Goal: Task Accomplishment & Management: Use online tool/utility

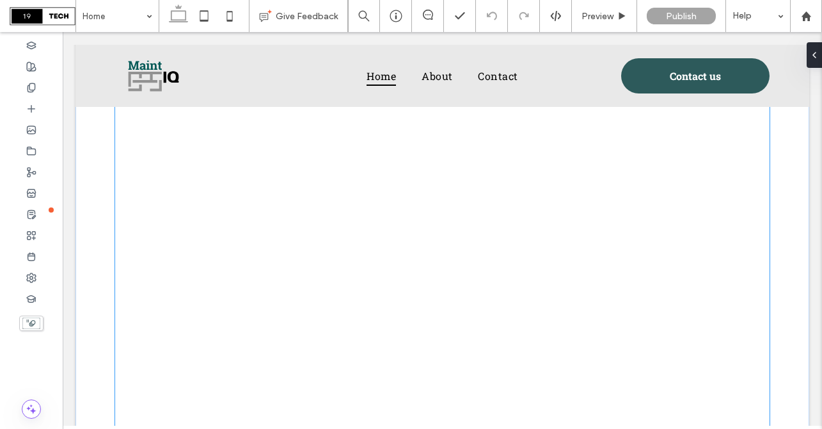
scroll to position [1833, 0]
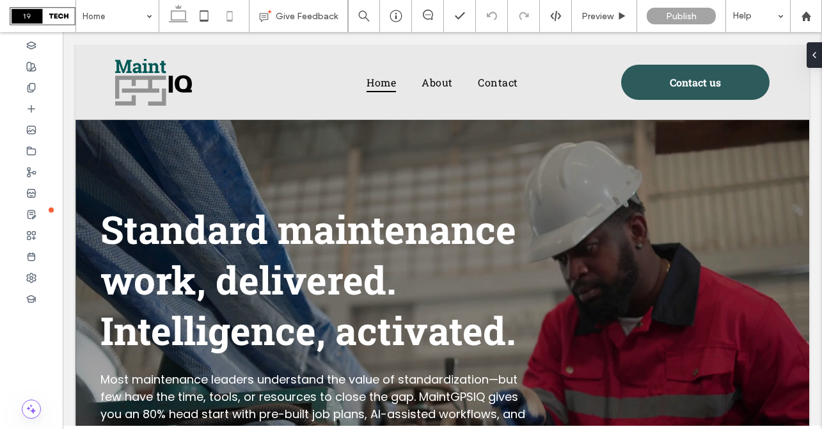
click at [229, 17] on icon at bounding box center [230, 16] width 26 height 26
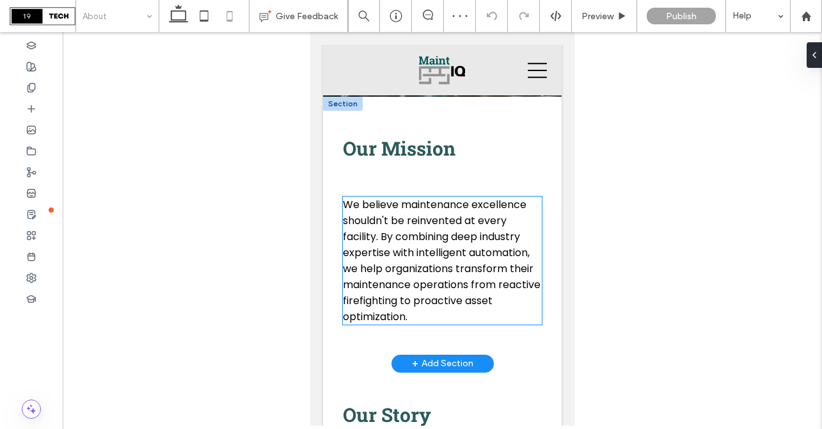
scroll to position [197, 0]
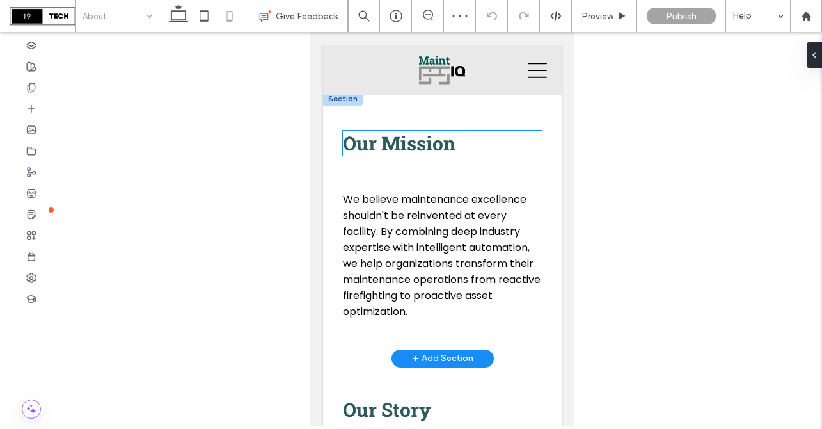
click at [421, 147] on span "Our Mission" at bounding box center [399, 143] width 113 height 25
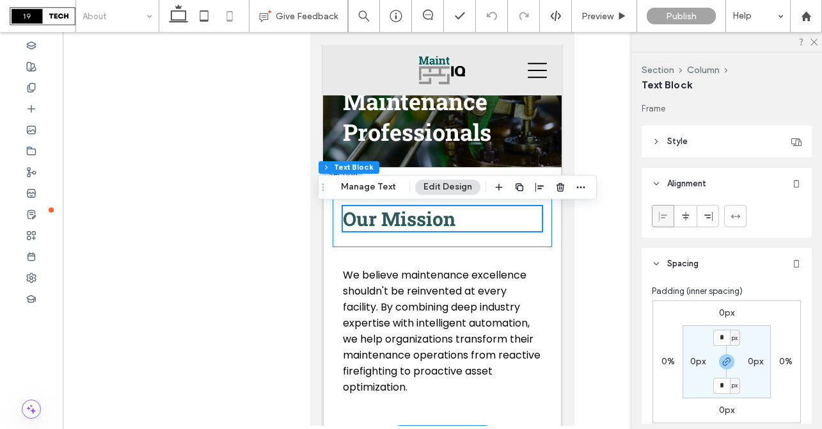
scroll to position [113, 0]
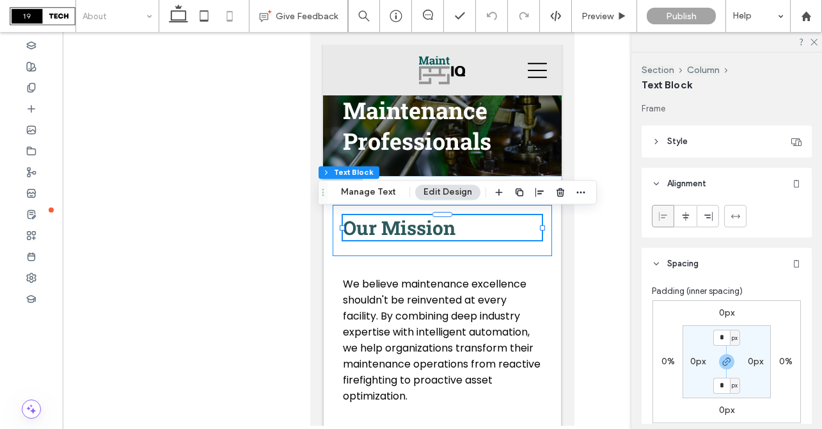
click at [421, 249] on div "Our Mission" at bounding box center [442, 230] width 219 height 51
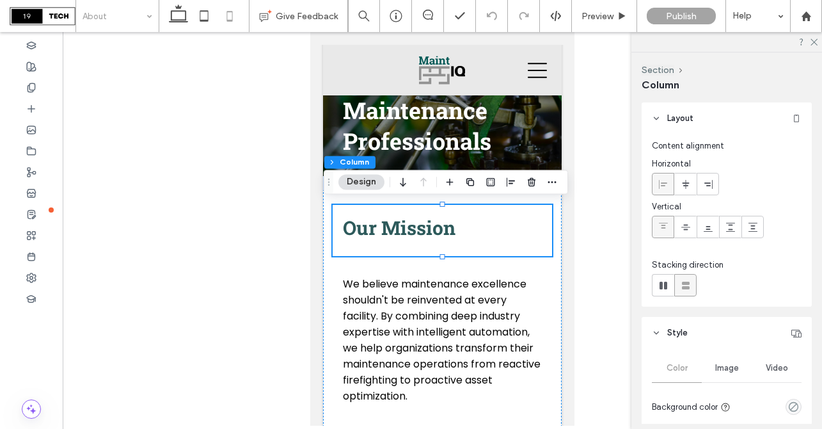
click at [417, 243] on div "Our Mission" at bounding box center [442, 230] width 219 height 51
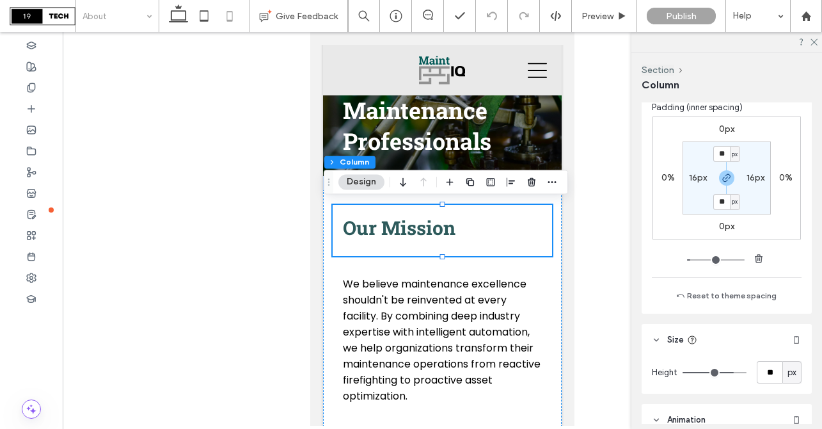
scroll to position [614, 0]
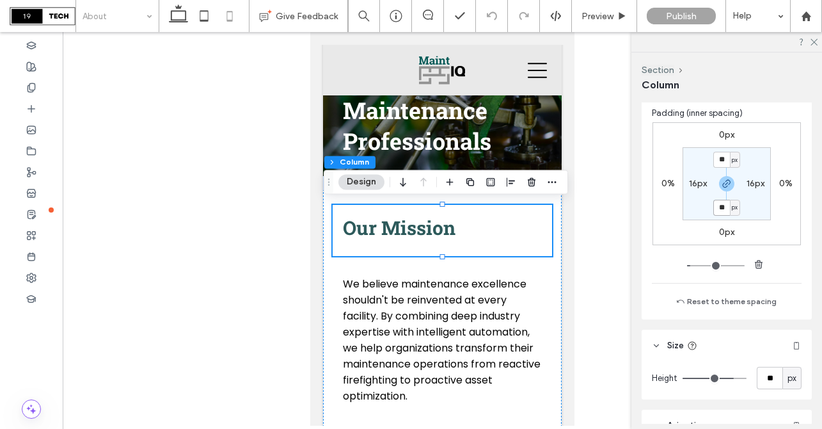
click at [724, 206] on input "**" at bounding box center [721, 208] width 17 height 16
type input "*"
type input "***"
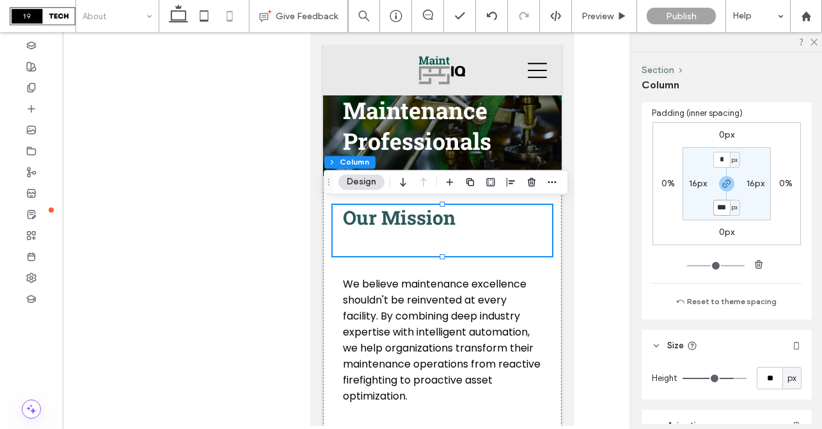
type input "**"
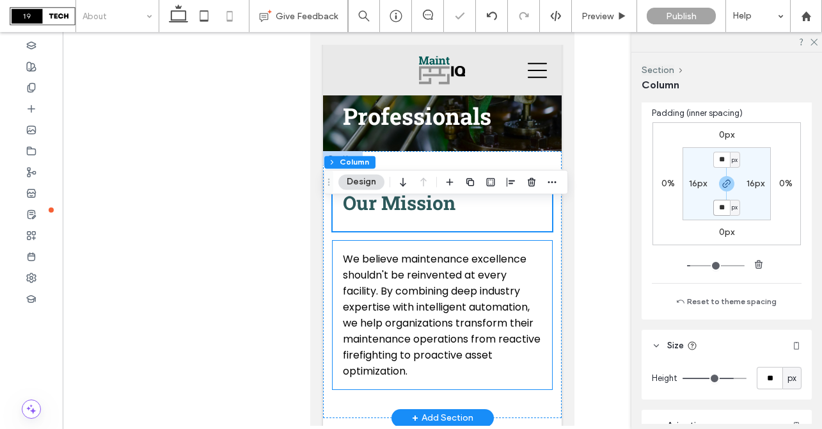
scroll to position [141, 0]
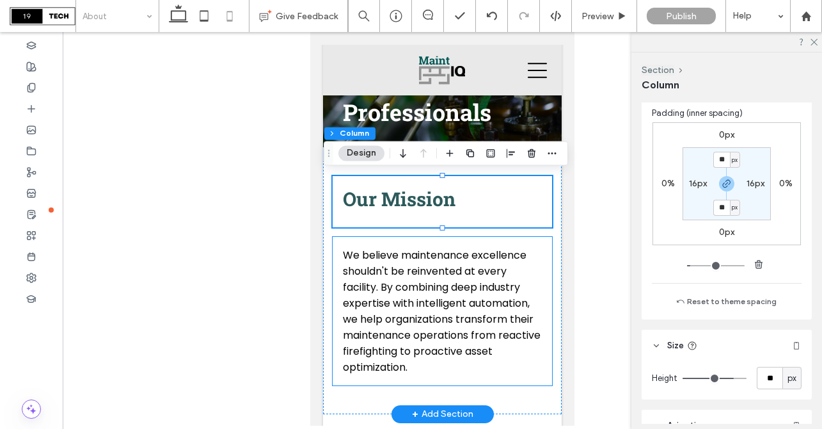
click at [431, 243] on div "We believe maintenance excellence shouldn't be reinvented at every facility. By…" at bounding box center [442, 311] width 219 height 148
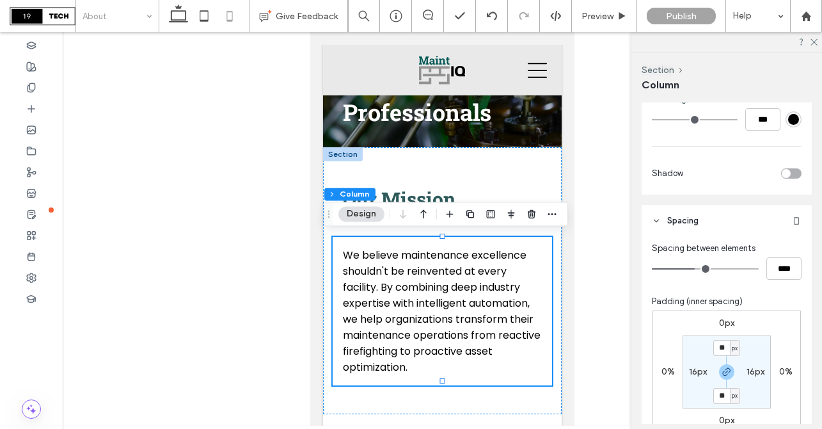
scroll to position [474, 0]
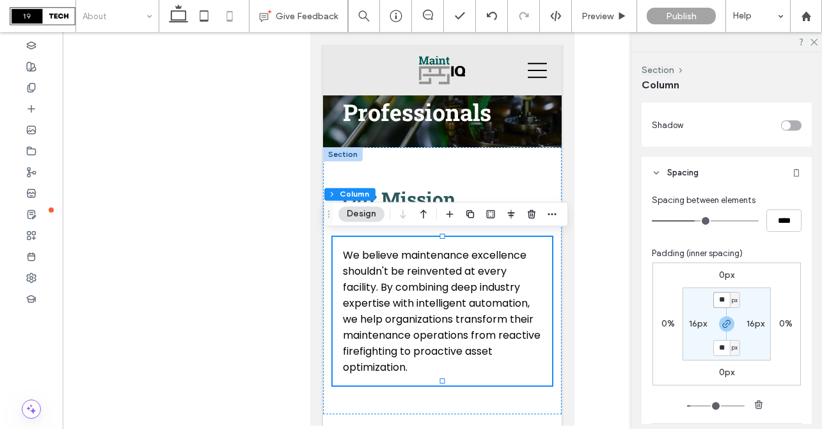
click at [726, 299] on input "**" at bounding box center [721, 300] width 17 height 16
click at [728, 324] on icon "button" at bounding box center [727, 324] width 10 height 10
click at [726, 302] on input "**" at bounding box center [721, 300] width 17 height 16
type input "*"
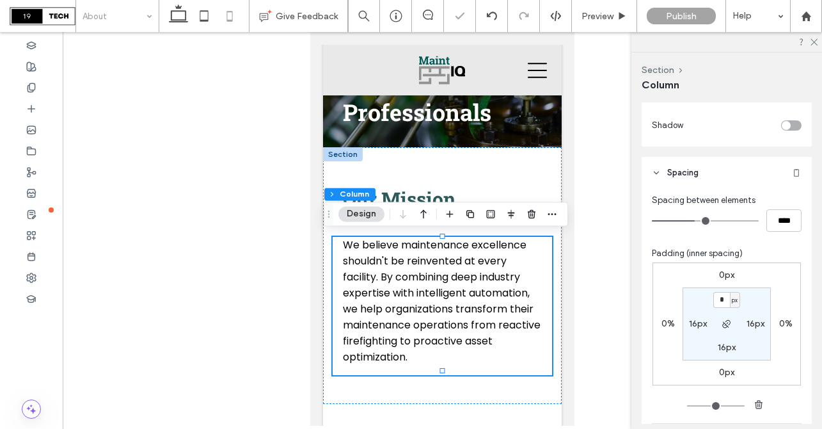
click at [587, 236] on div at bounding box center [443, 229] width 760 height 394
click at [531, 266] on p "We believe maintenance excellence shouldn't be reinvented at every facility. By…" at bounding box center [442, 301] width 199 height 128
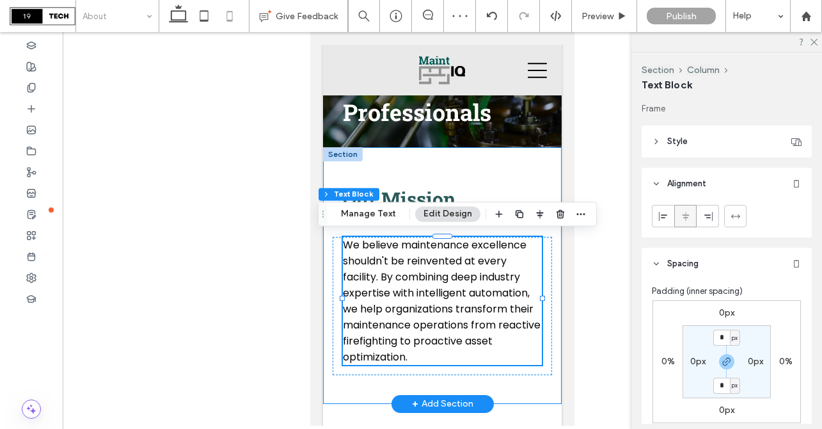
click at [498, 162] on div "Our Mission We believe maintenance excellence shouldn't be reinvented at every …" at bounding box center [442, 275] width 239 height 257
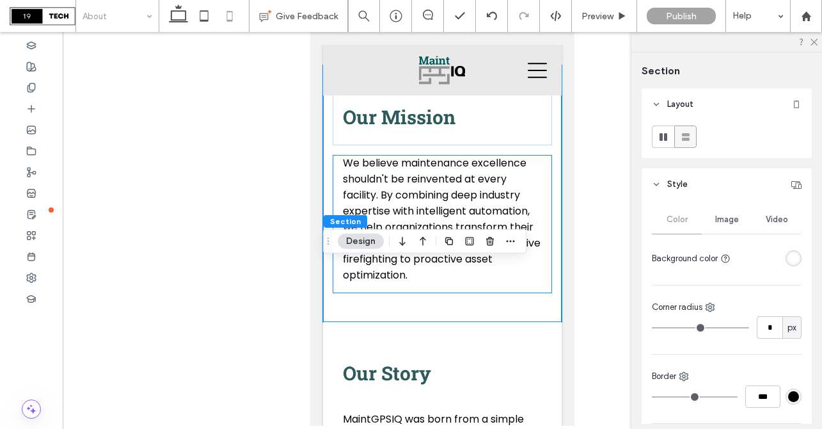
scroll to position [0, 0]
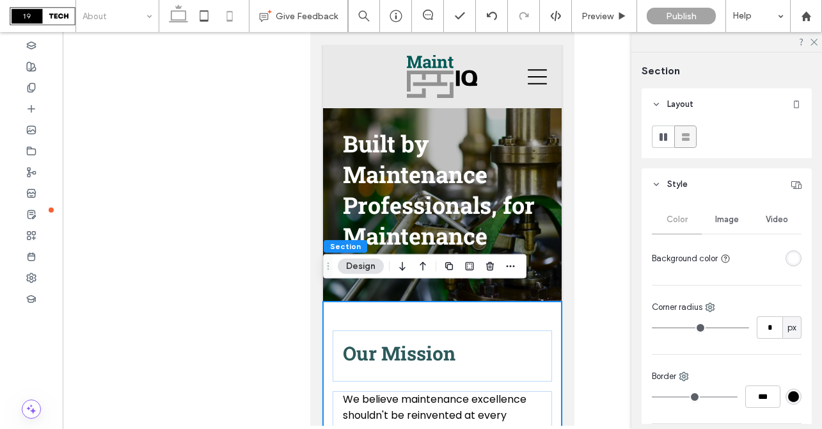
click at [184, 17] on icon at bounding box center [179, 16] width 26 height 26
type input "*"
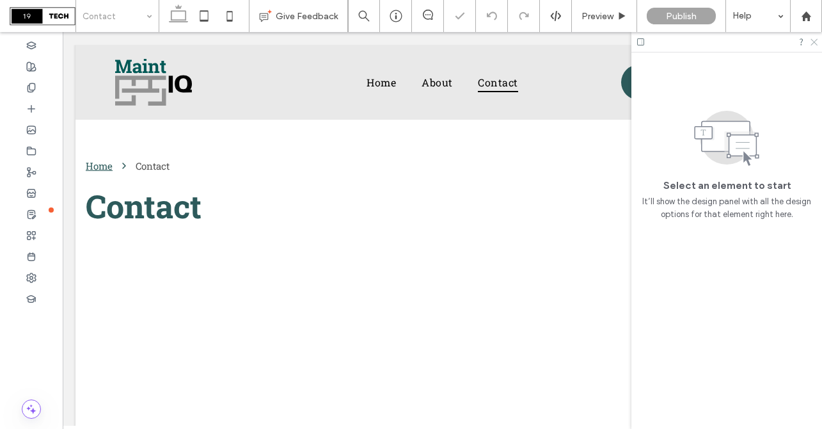
click at [813, 44] on icon at bounding box center [813, 41] width 8 height 8
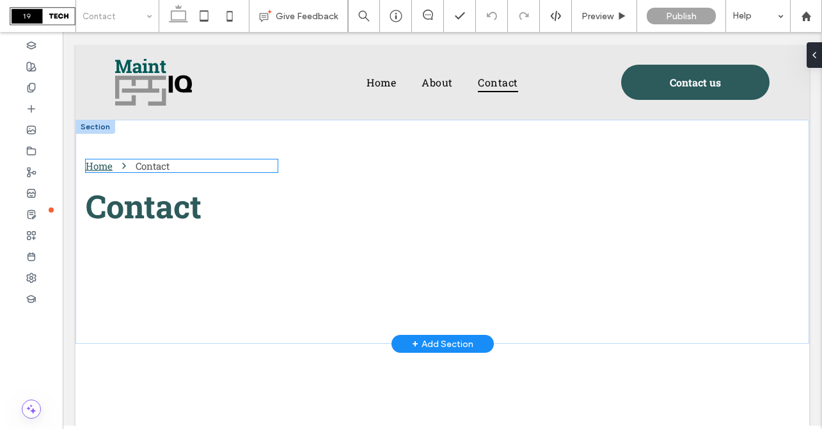
click at [173, 164] on nav "Home Contact" at bounding box center [182, 165] width 192 height 13
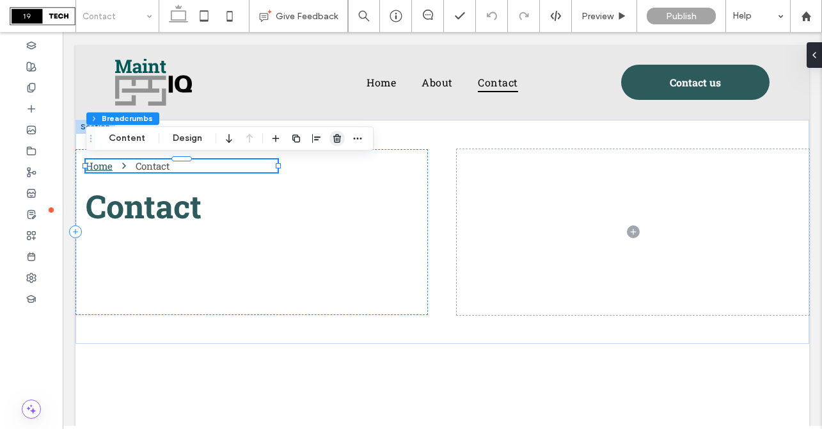
click at [336, 143] on icon "button" at bounding box center [337, 138] width 10 height 10
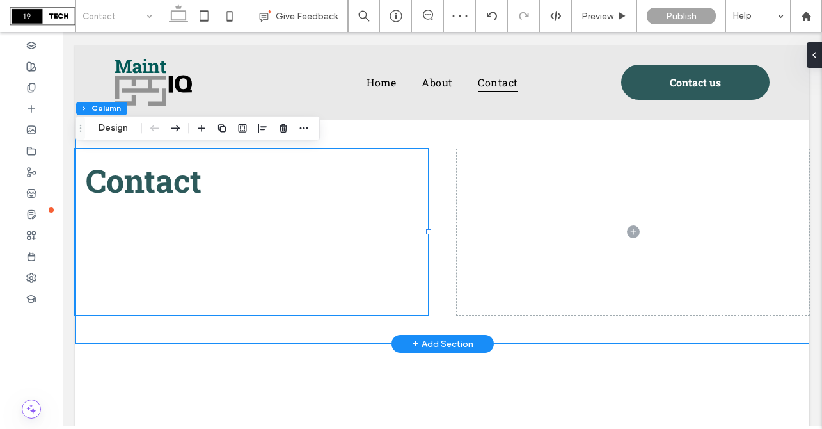
click at [362, 143] on div "Contact" at bounding box center [443, 232] width 734 height 224
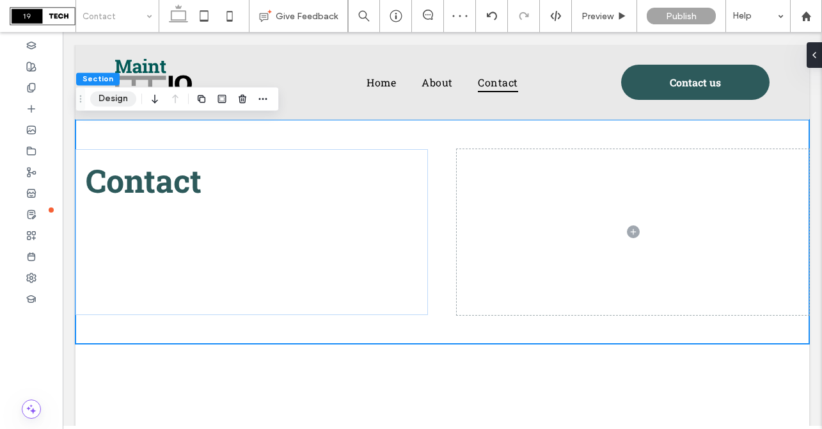
click at [117, 98] on button "Design" at bounding box center [113, 98] width 46 height 15
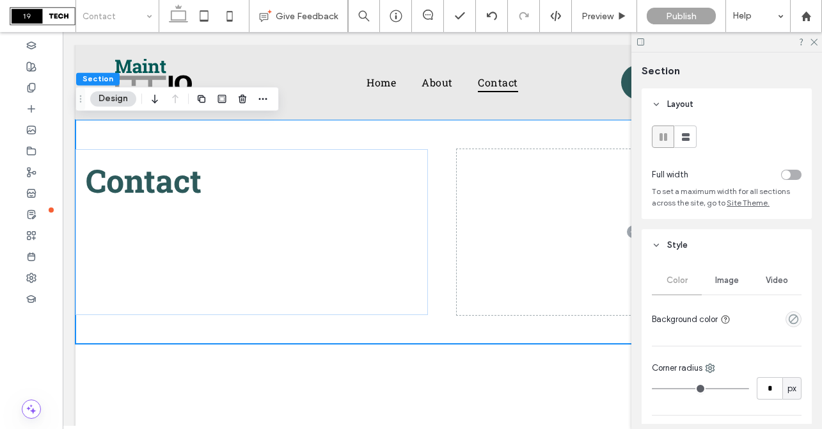
click at [727, 285] on span "Image" at bounding box center [727, 280] width 24 height 10
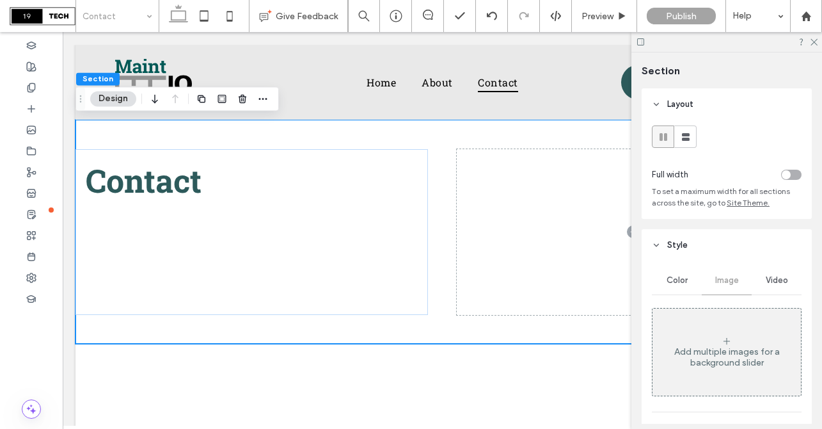
click at [728, 333] on div "Add multiple images for a background slider" at bounding box center [727, 352] width 148 height 84
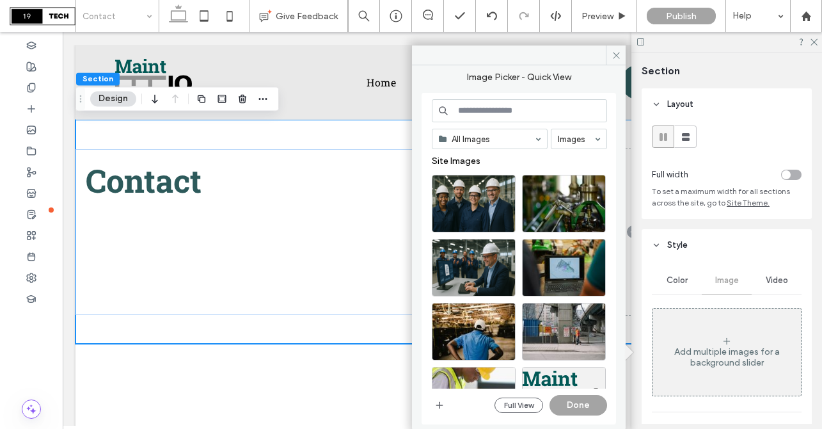
click at [506, 110] on input at bounding box center [519, 110] width 175 height 23
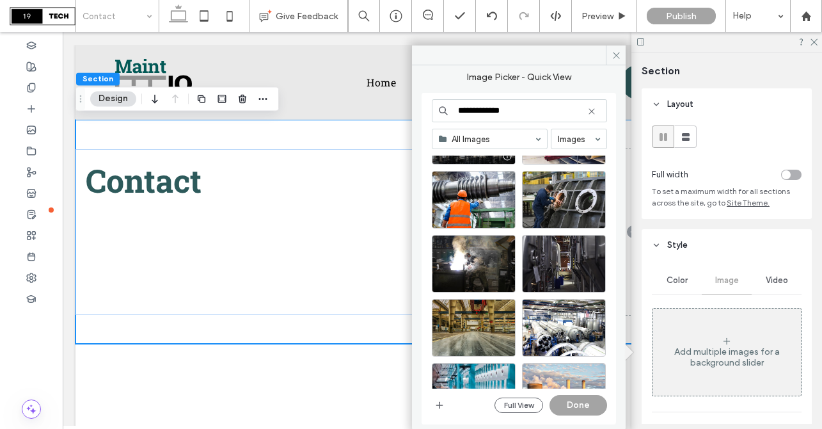
scroll to position [223, 0]
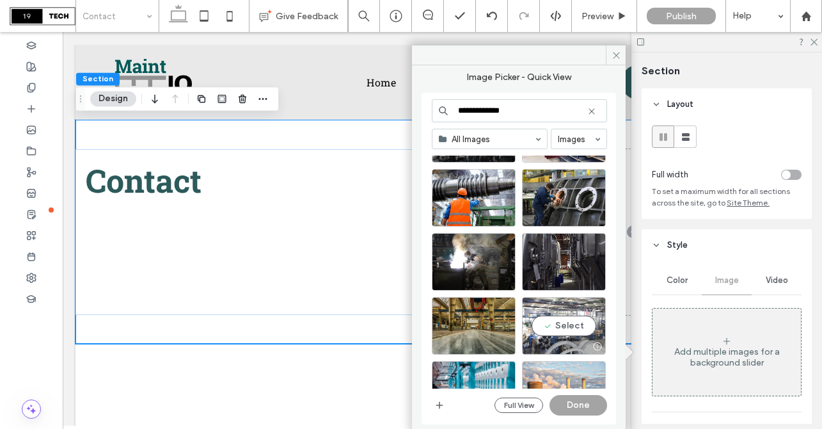
type input "**********"
click at [554, 326] on div "Select" at bounding box center [564, 326] width 84 height 58
click at [570, 403] on button "Done" at bounding box center [579, 405] width 58 height 20
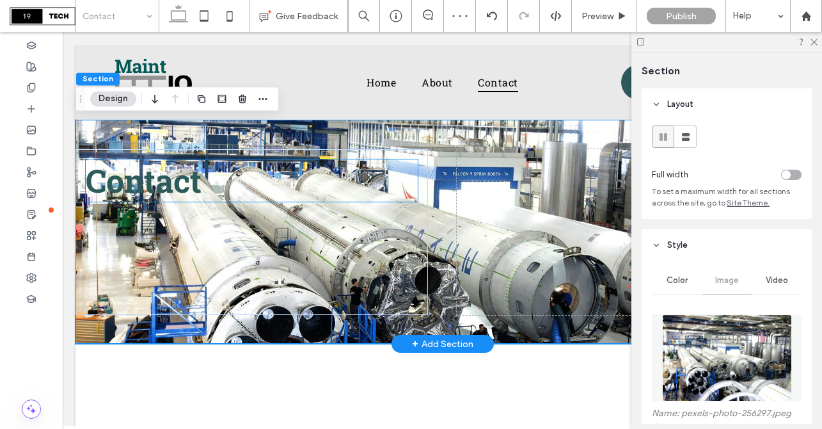
click at [160, 183] on span "Contact" at bounding box center [144, 180] width 116 height 42
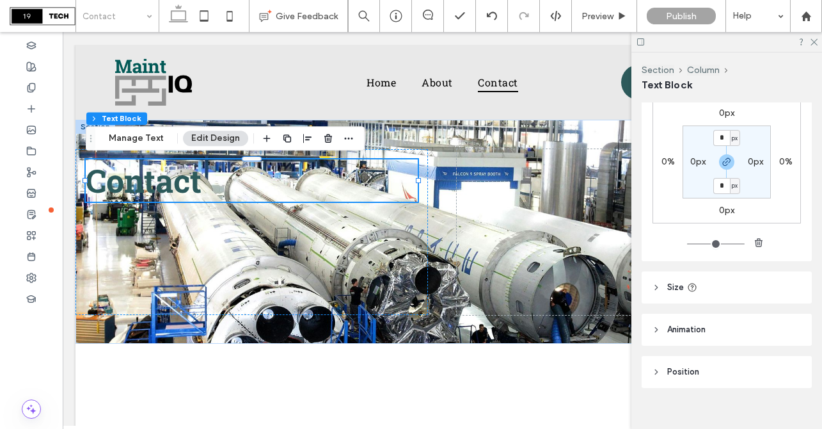
scroll to position [215, 0]
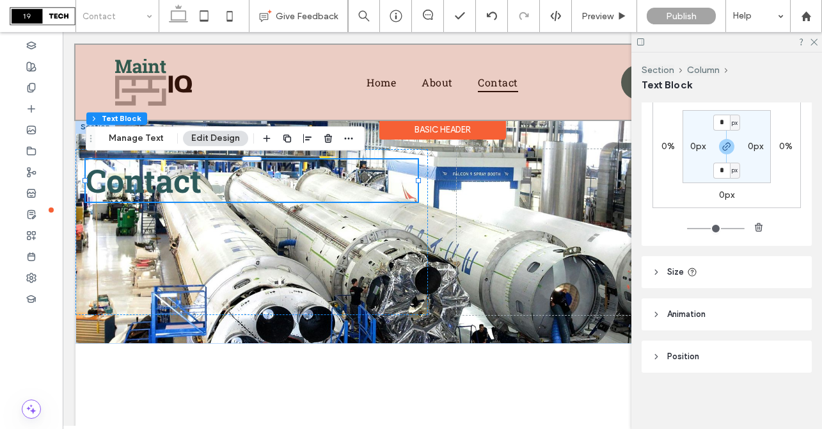
click at [417, 139] on div "Basic Header" at bounding box center [442, 130] width 127 height 20
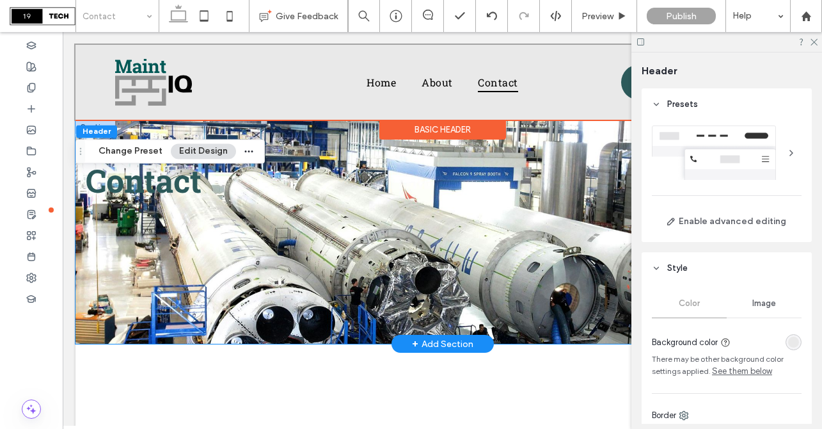
click at [152, 131] on div "Contact" at bounding box center [443, 232] width 734 height 224
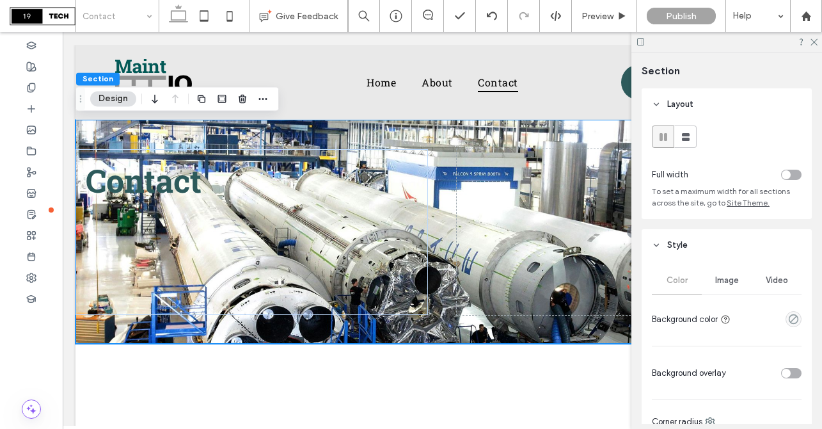
click at [123, 102] on button "Design" at bounding box center [113, 98] width 46 height 15
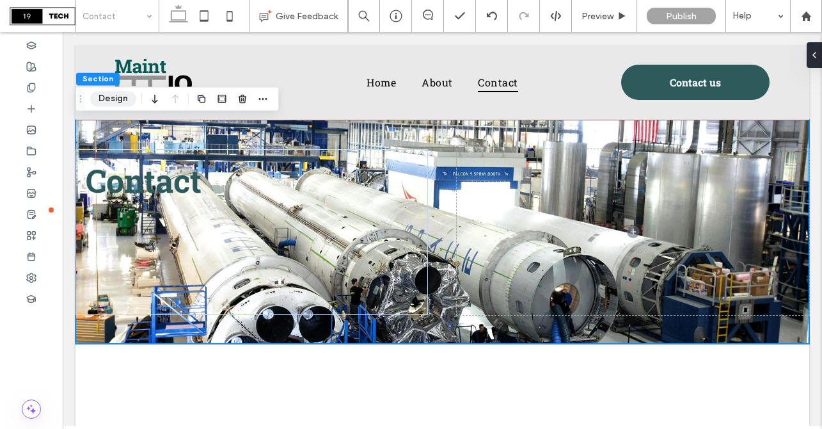
click at [123, 102] on button "Design" at bounding box center [113, 98] width 46 height 15
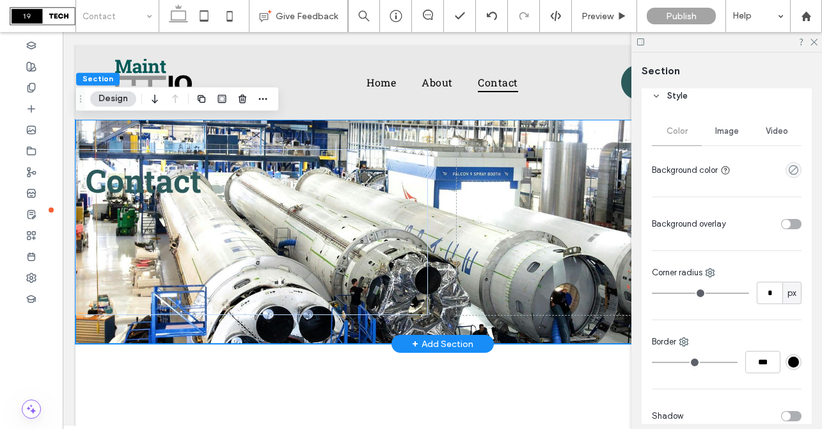
scroll to position [104, 0]
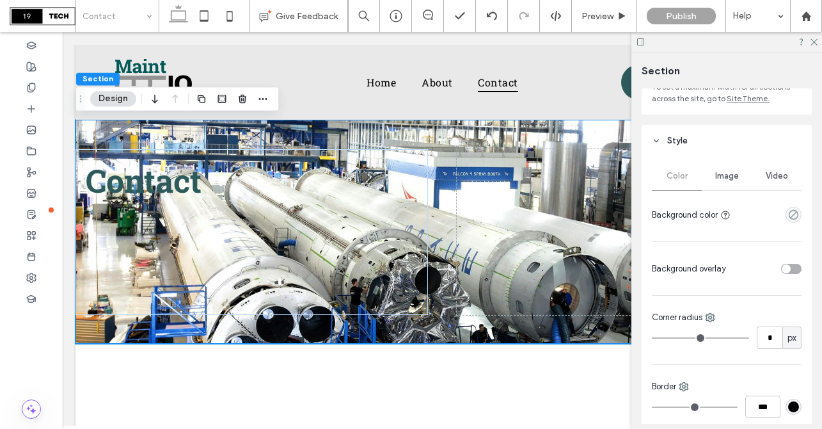
click at [724, 172] on span "Image" at bounding box center [727, 176] width 24 height 10
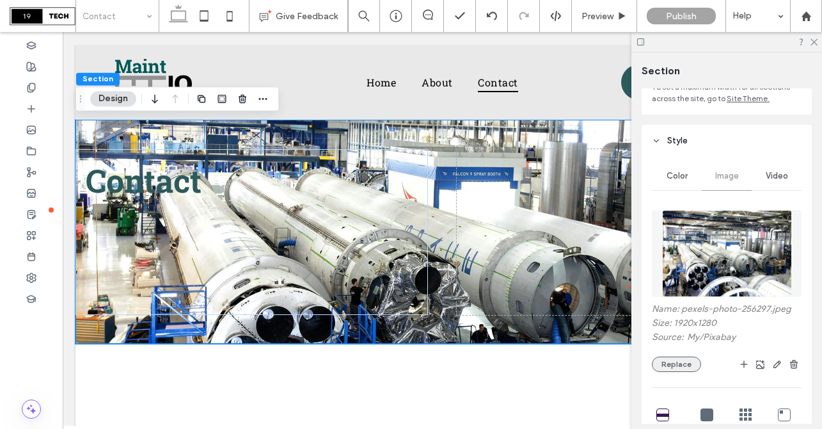
click at [667, 366] on button "Replace" at bounding box center [676, 363] width 49 height 15
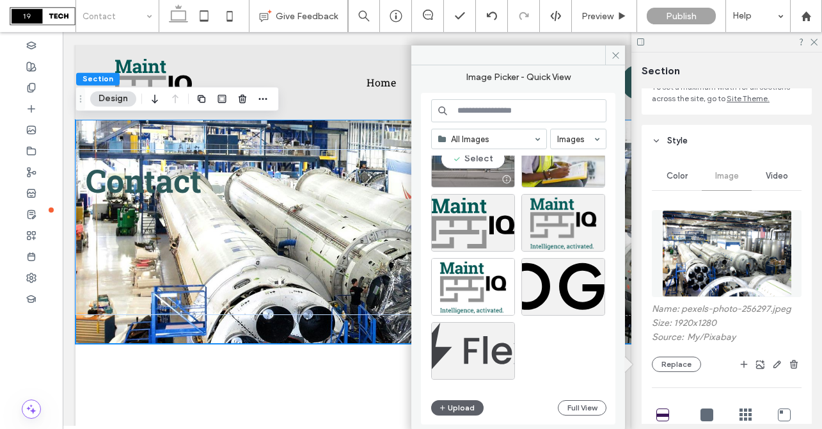
scroll to position [0, 0]
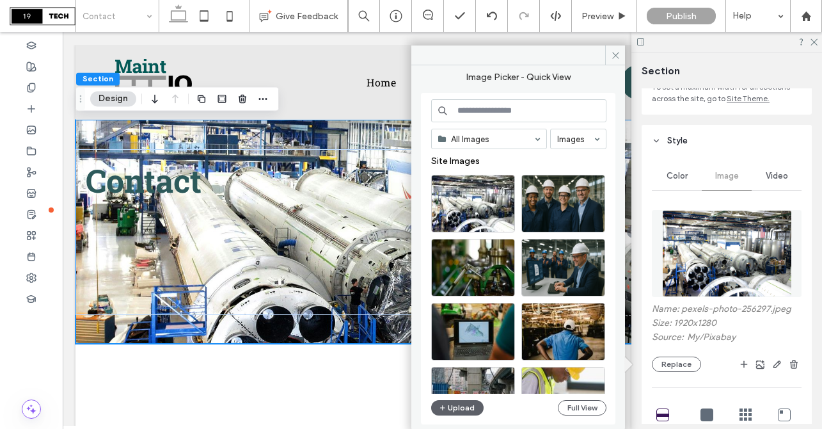
click at [472, 114] on input at bounding box center [518, 110] width 175 height 23
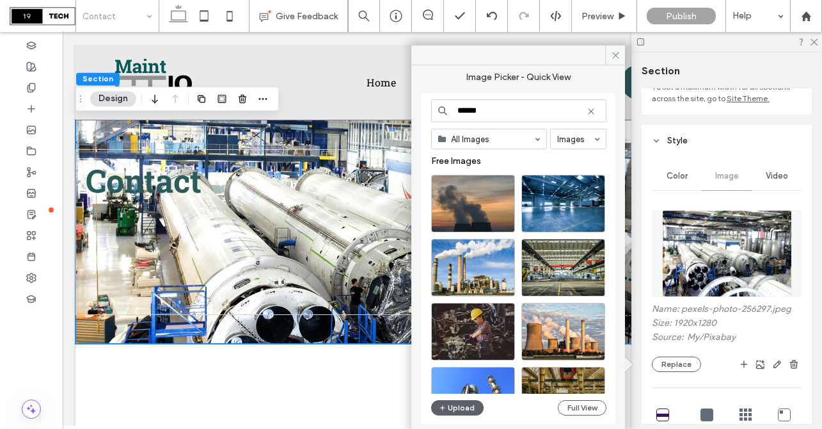
click at [465, 113] on input "******" at bounding box center [518, 110] width 175 height 23
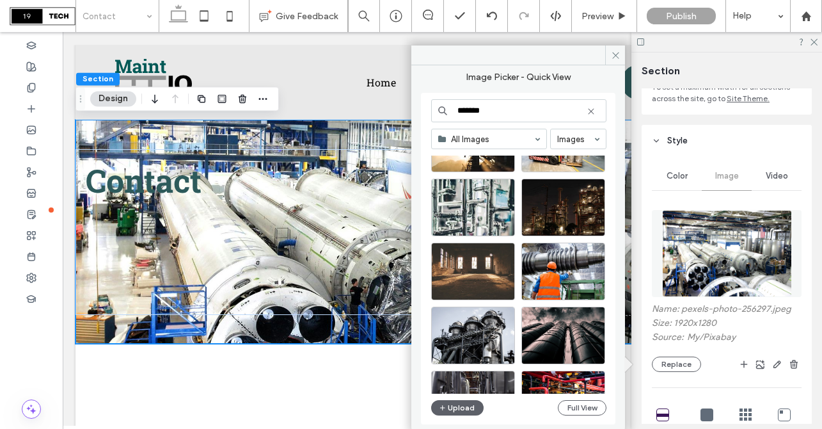
scroll to position [728, 0]
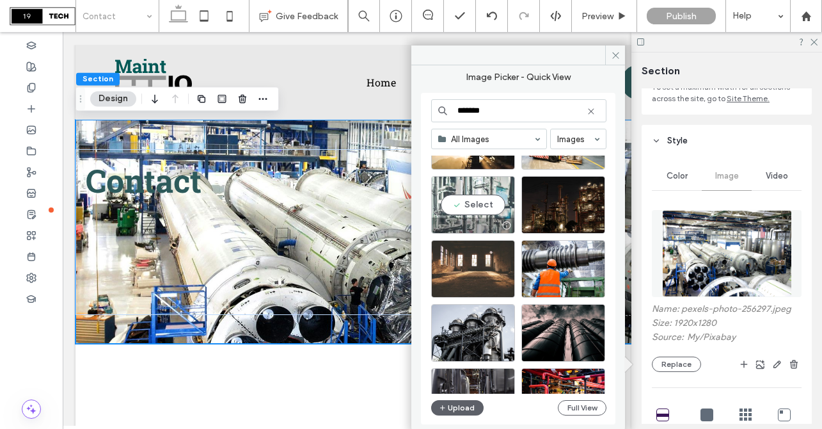
type input "*******"
click at [474, 202] on div "Select" at bounding box center [473, 205] width 84 height 58
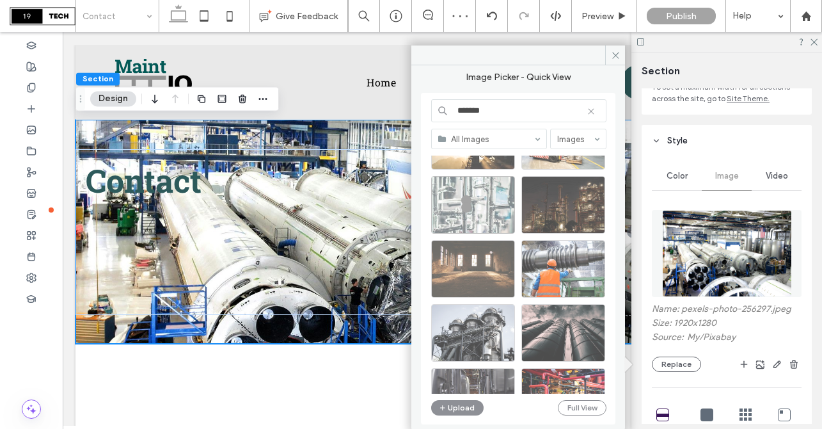
scroll to position [756, 0]
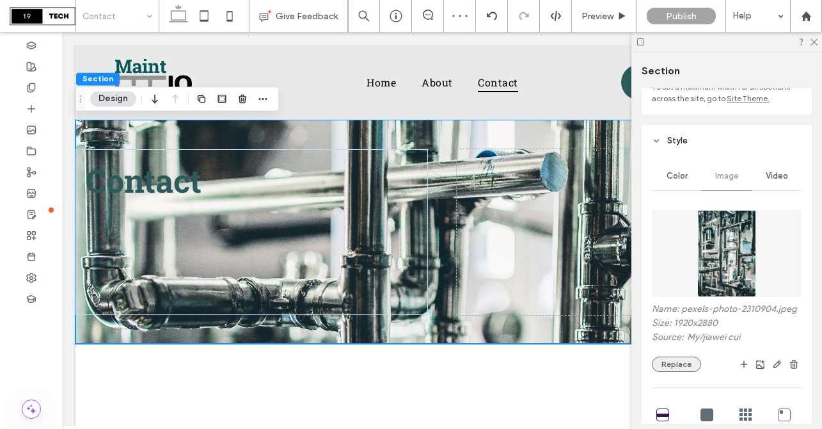
click at [676, 366] on button "Replace" at bounding box center [676, 363] width 49 height 15
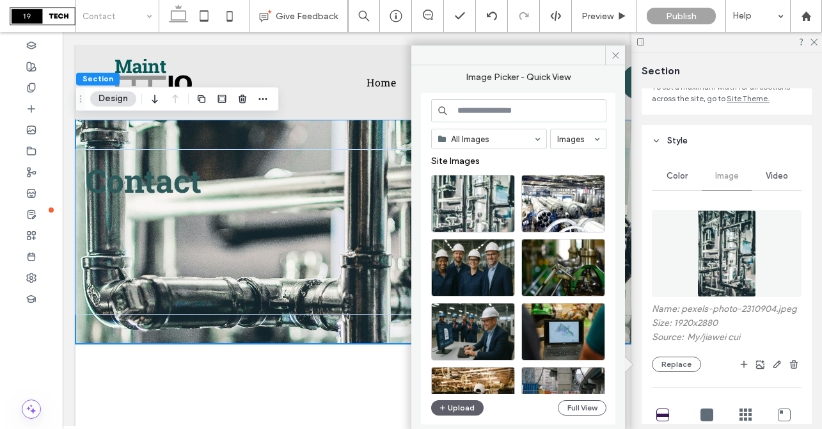
click at [509, 110] on input at bounding box center [518, 110] width 175 height 23
type input "*"
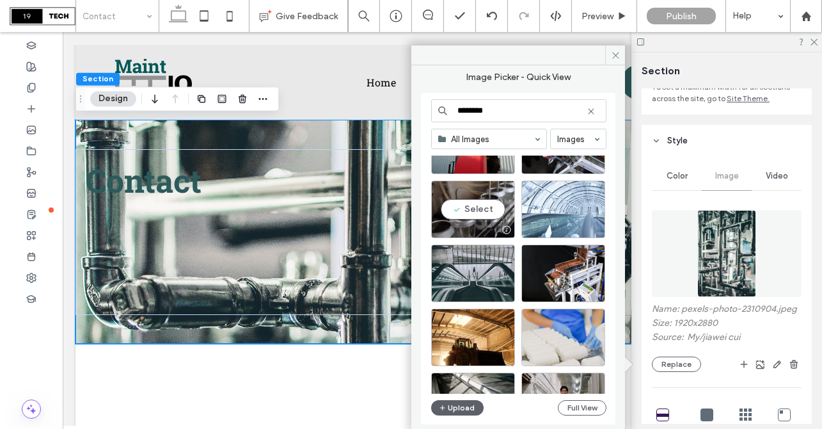
scroll to position [549, 0]
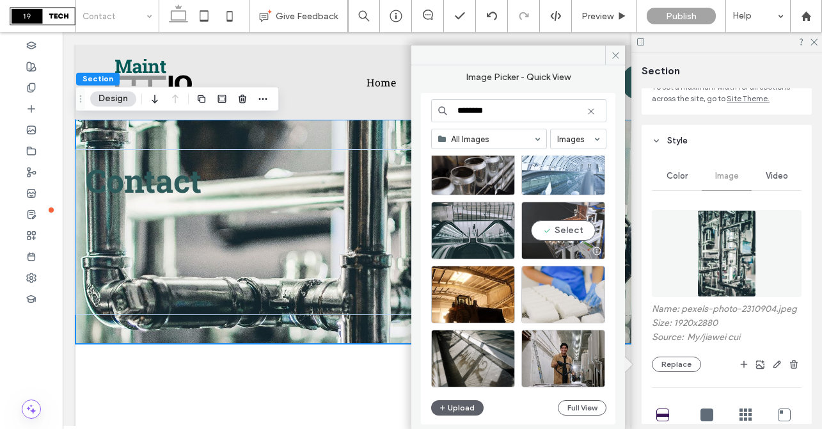
type input "********"
click at [578, 228] on div "Select" at bounding box center [564, 231] width 84 height 58
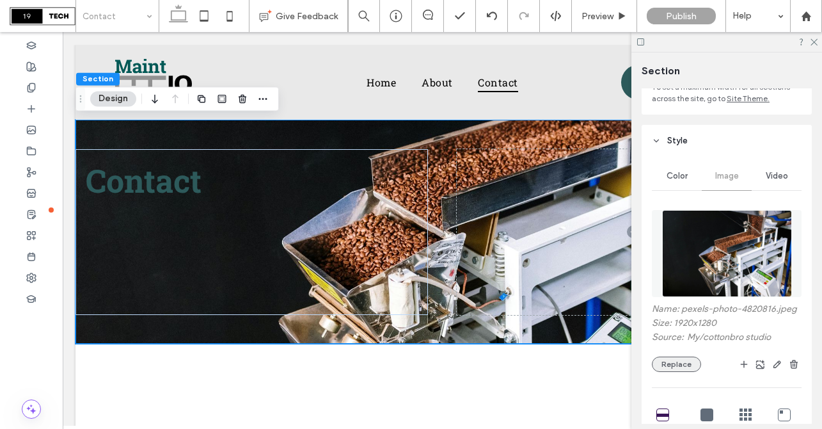
click at [681, 368] on button "Replace" at bounding box center [676, 363] width 49 height 15
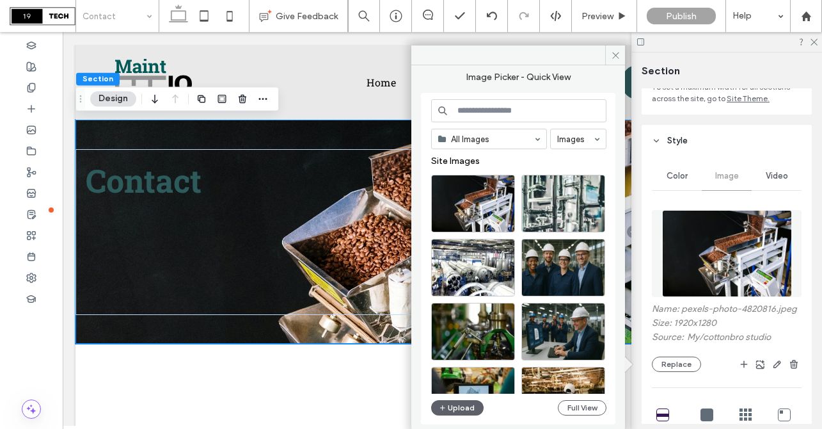
click at [484, 108] on input at bounding box center [518, 110] width 175 height 23
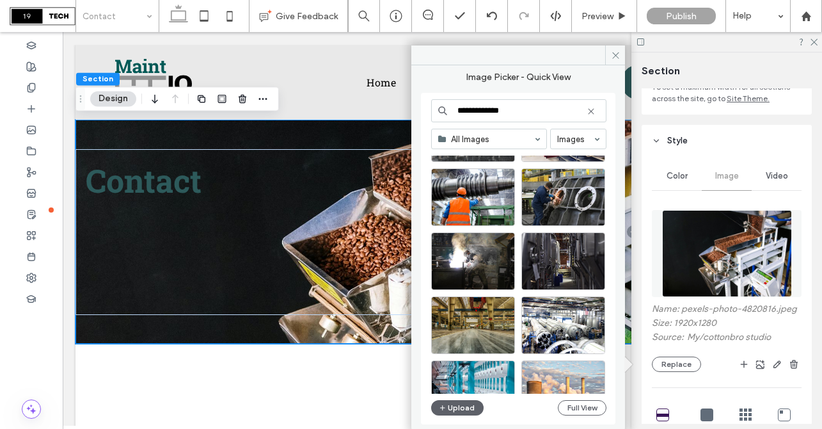
scroll to position [297, 0]
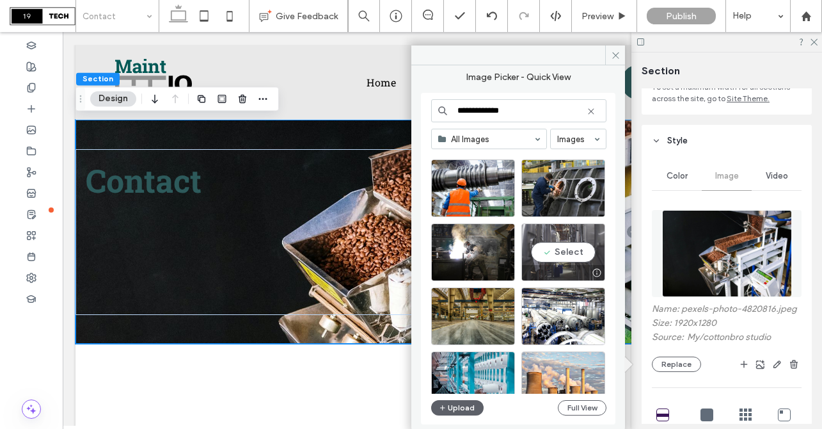
type input "**********"
click at [573, 251] on div "Select" at bounding box center [564, 252] width 84 height 58
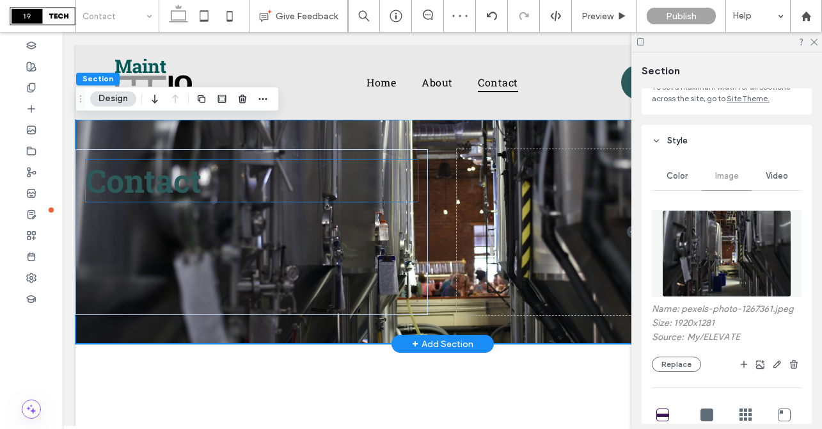
click at [175, 188] on span "Contact" at bounding box center [144, 180] width 116 height 42
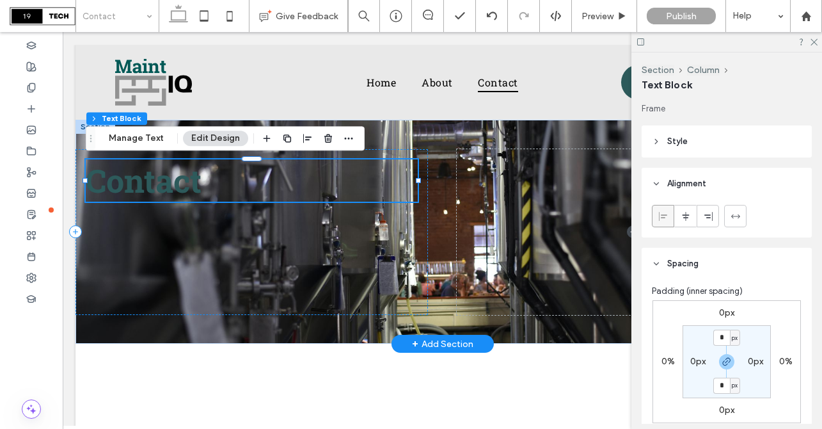
click at [209, 184] on h1 "Contact" at bounding box center [252, 180] width 332 height 42
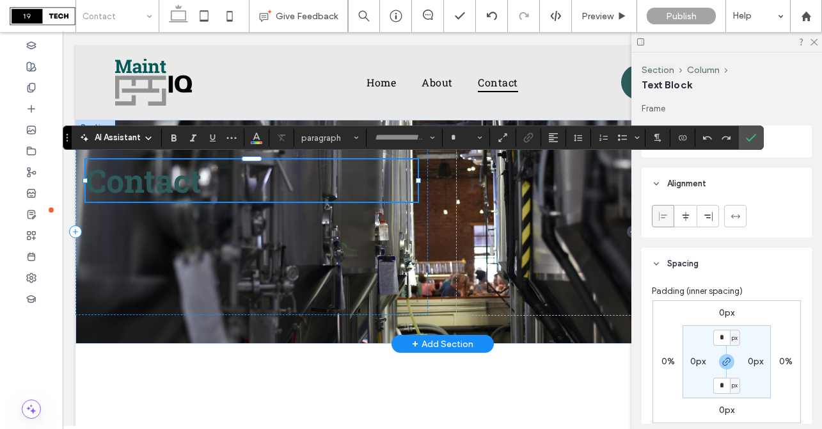
type input "**********"
type input "**"
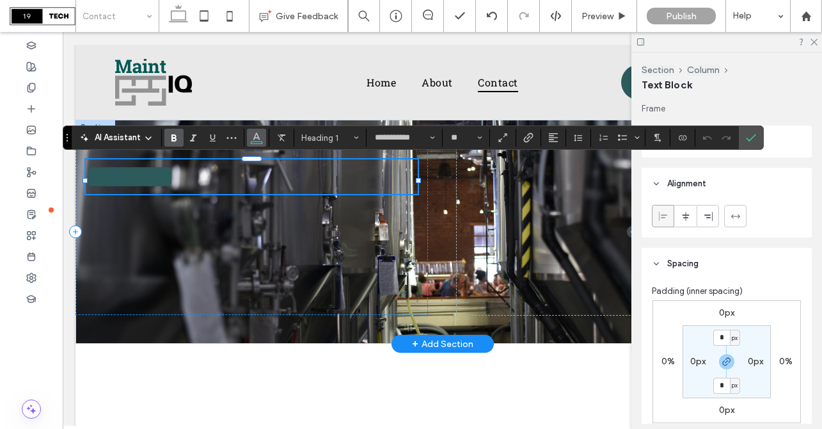
click at [257, 140] on icon "Color" at bounding box center [256, 136] width 10 height 10
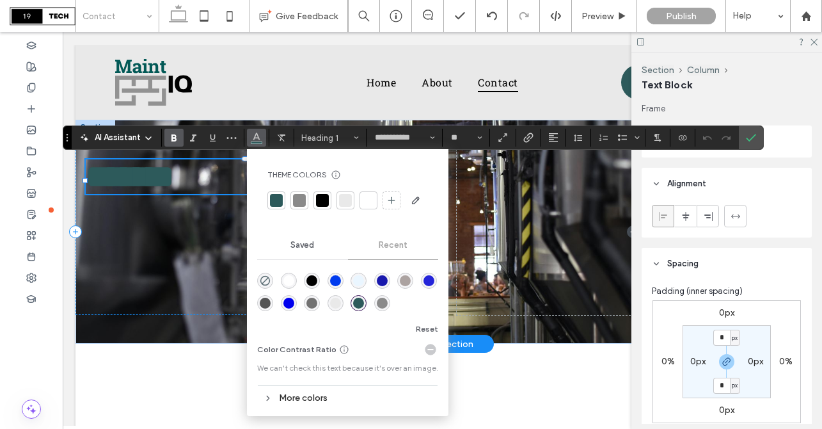
click at [364, 197] on div at bounding box center [368, 200] width 13 height 13
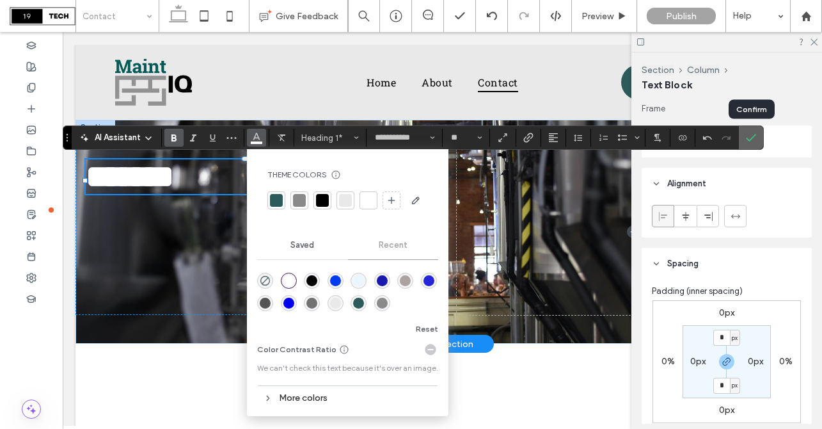
click at [756, 138] on icon "Confirm" at bounding box center [751, 137] width 10 height 10
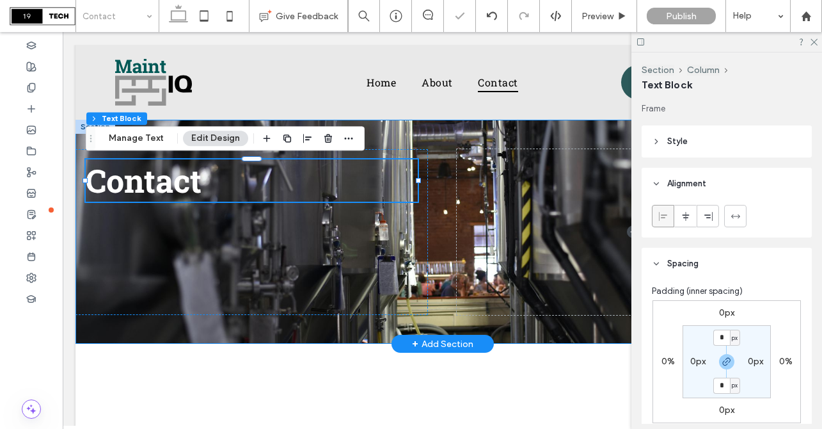
click at [438, 153] on div "Contact" at bounding box center [443, 232] width 734 height 224
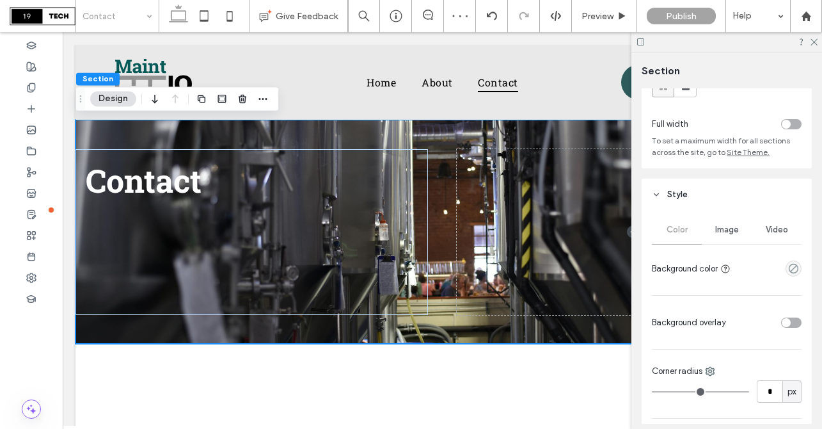
scroll to position [76, 0]
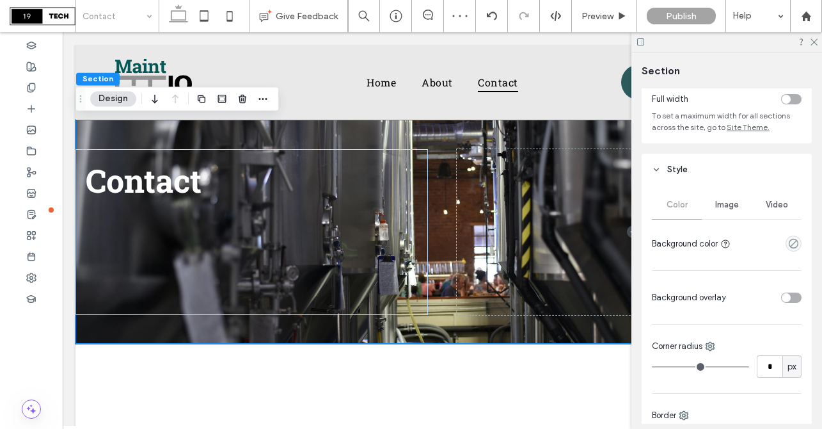
click at [791, 295] on div "toggle" at bounding box center [791, 297] width 20 height 10
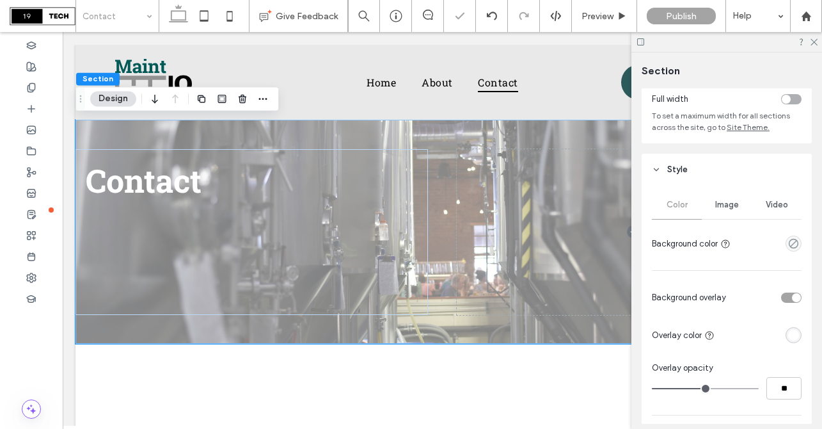
click at [795, 333] on div "rgba(255, 255, 255, 1)" at bounding box center [793, 335] width 11 height 11
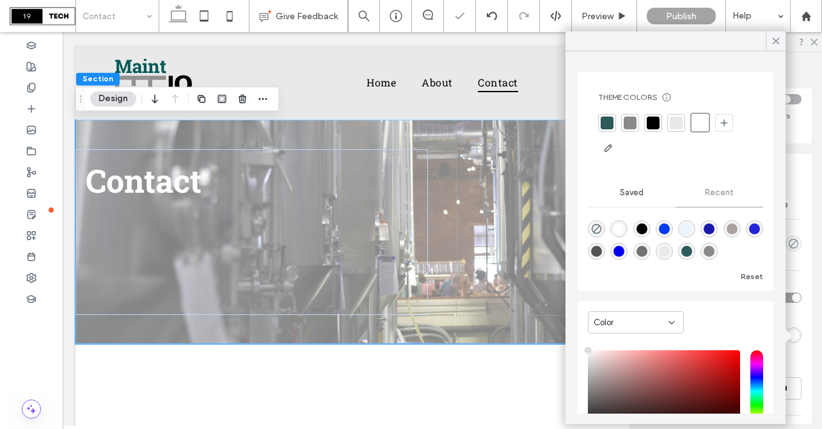
click at [653, 126] on div at bounding box center [653, 122] width 13 height 13
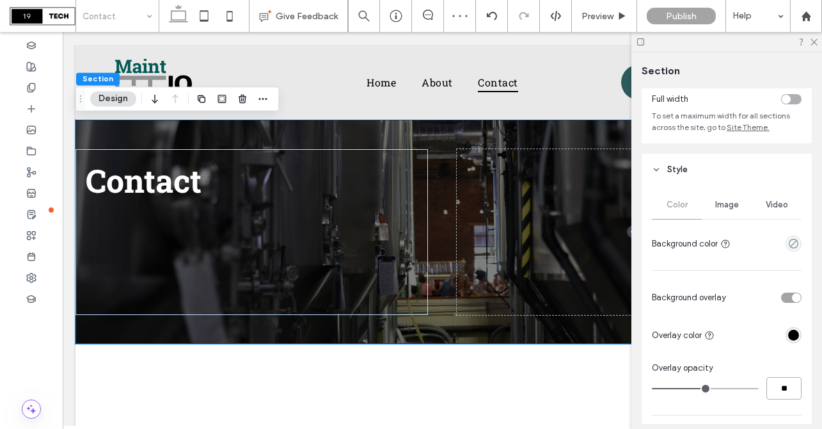
click at [786, 392] on input "**" at bounding box center [784, 388] width 35 height 22
type input "**"
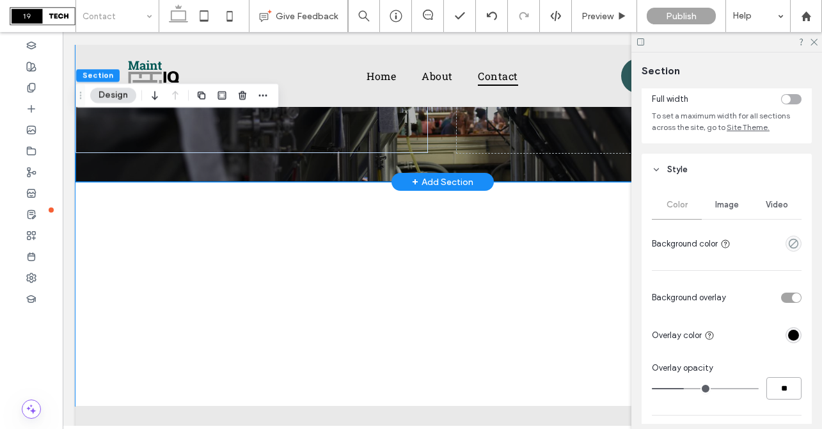
scroll to position [163, 0]
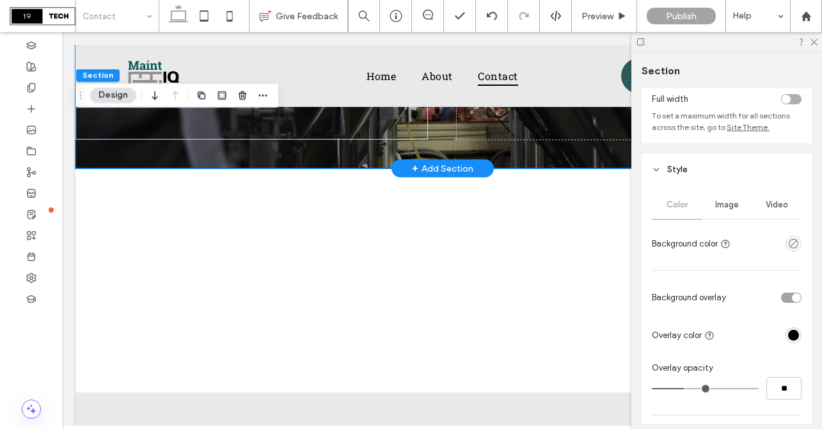
click at [440, 170] on div "+ Add Section" at bounding box center [442, 168] width 61 height 14
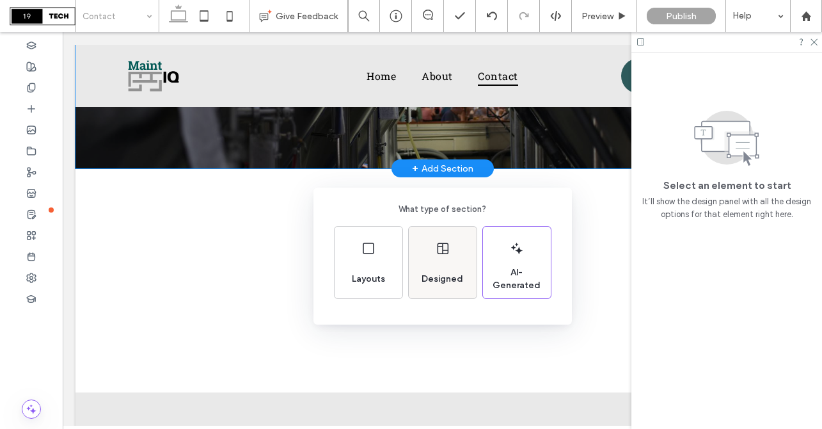
click at [430, 252] on div "Designed" at bounding box center [443, 263] width 68 height 72
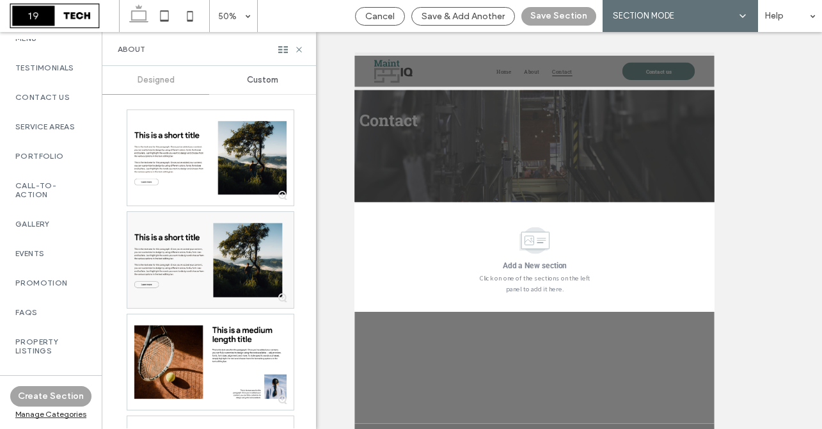
scroll to position [520, 0]
click at [41, 103] on label "Contact Us" at bounding box center [50, 98] width 71 height 9
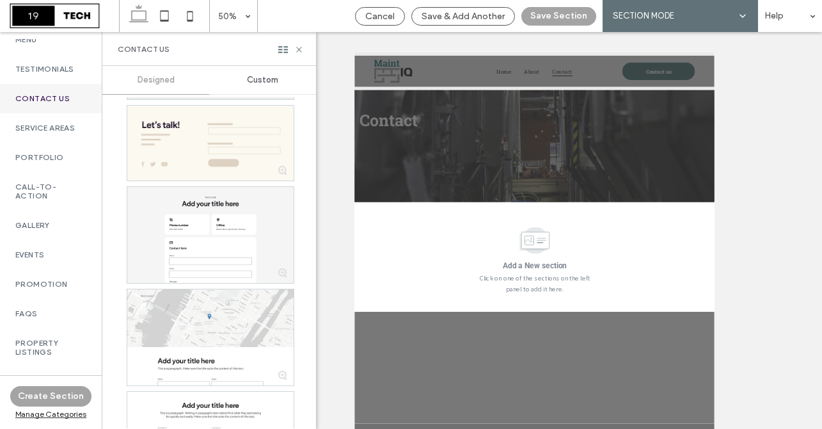
scroll to position [2288, 0]
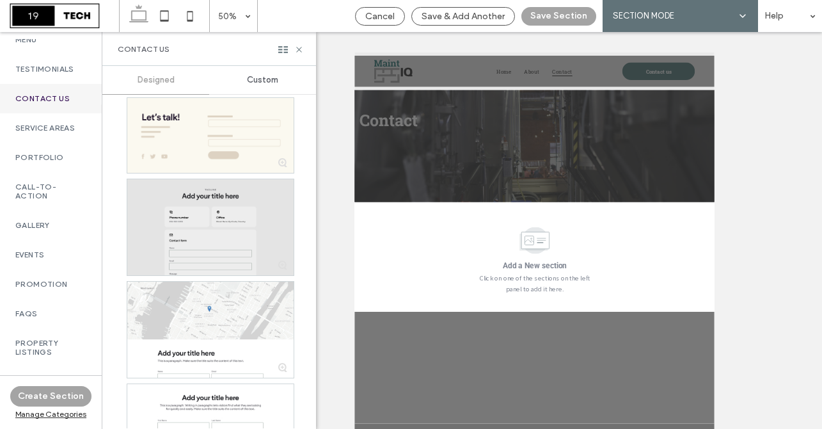
click at [154, 210] on div at bounding box center [210, 227] width 166 height 96
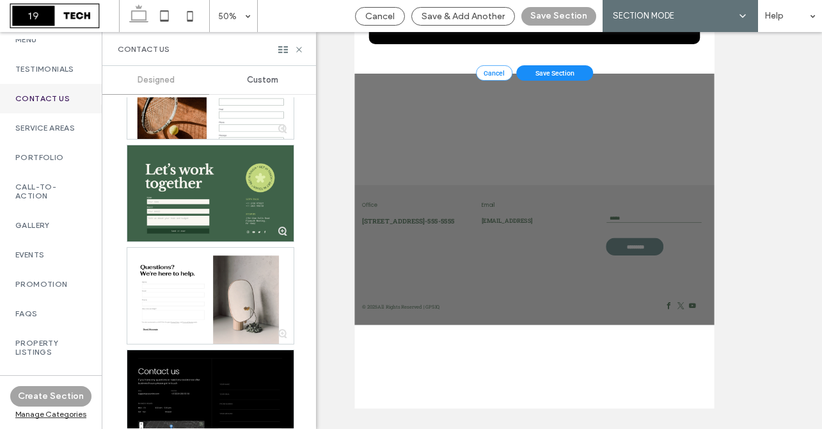
scroll to position [3560, 0]
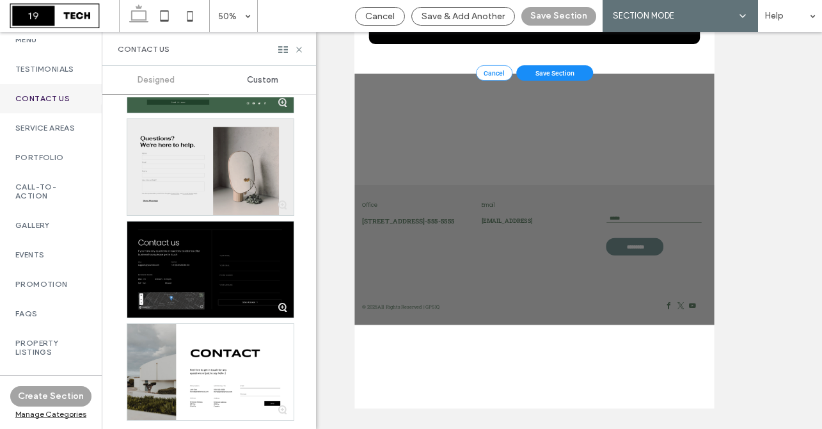
click at [176, 139] on div at bounding box center [210, 167] width 166 height 96
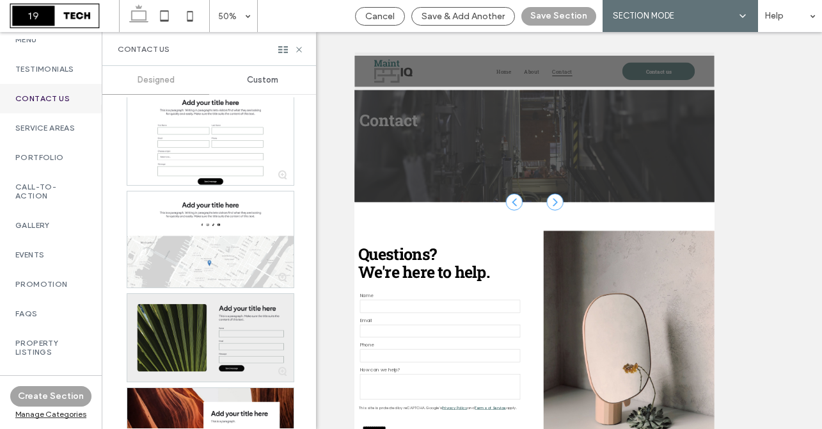
scroll to position [2587, 0]
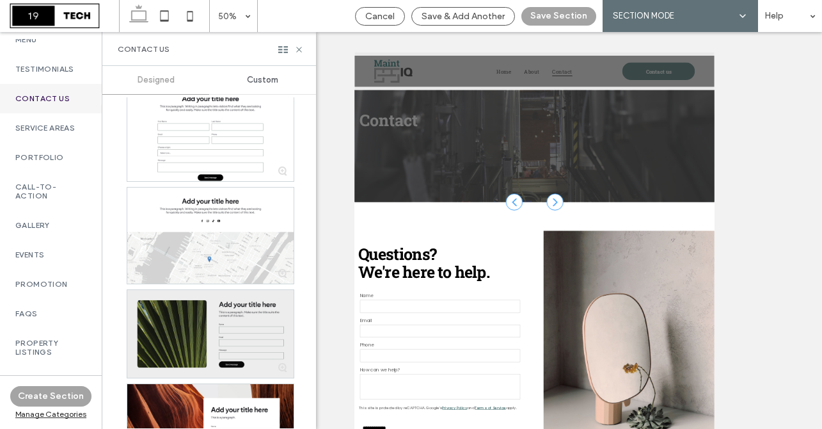
click at [213, 328] on div at bounding box center [210, 334] width 166 height 88
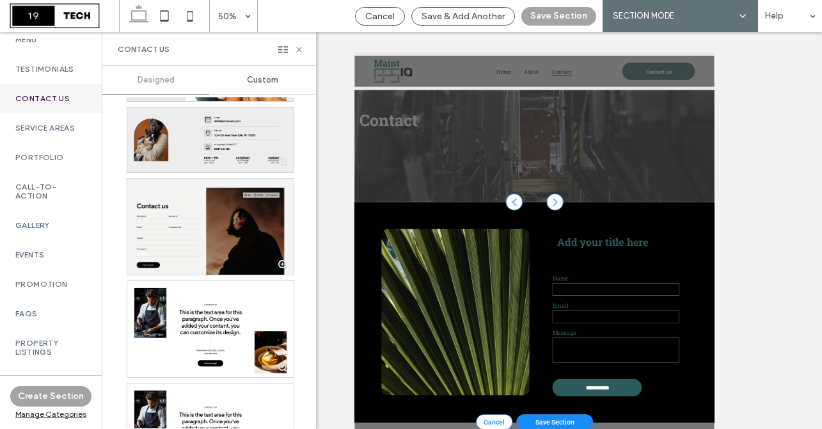
scroll to position [212, 0]
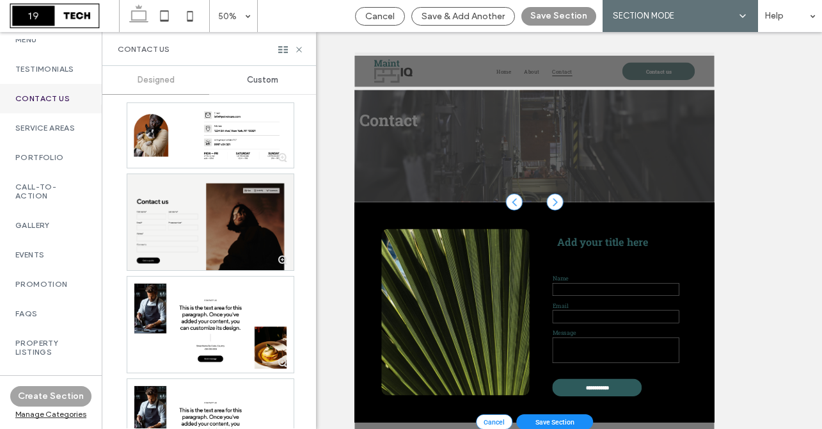
click at [537, 18] on button "Save Section" at bounding box center [559, 16] width 75 height 19
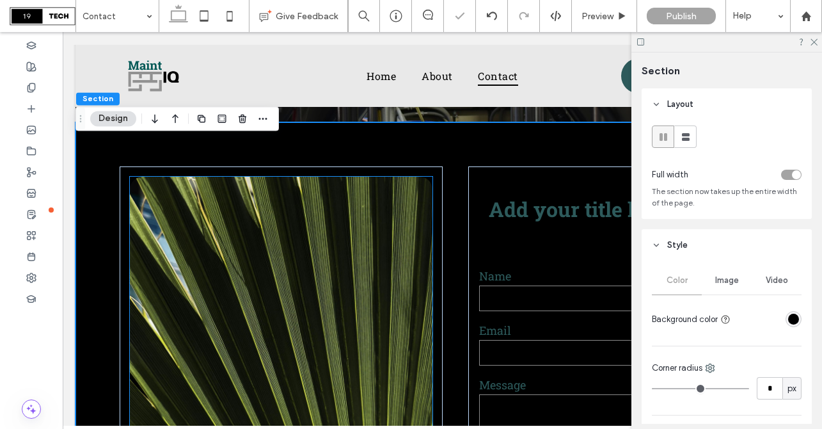
scroll to position [224, 0]
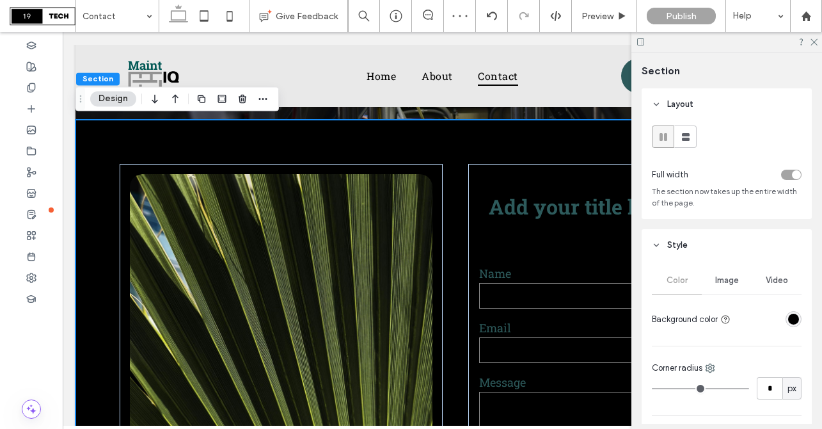
click at [793, 313] on div "rgba(0, 0, 0, 1)" at bounding box center [794, 319] width 16 height 16
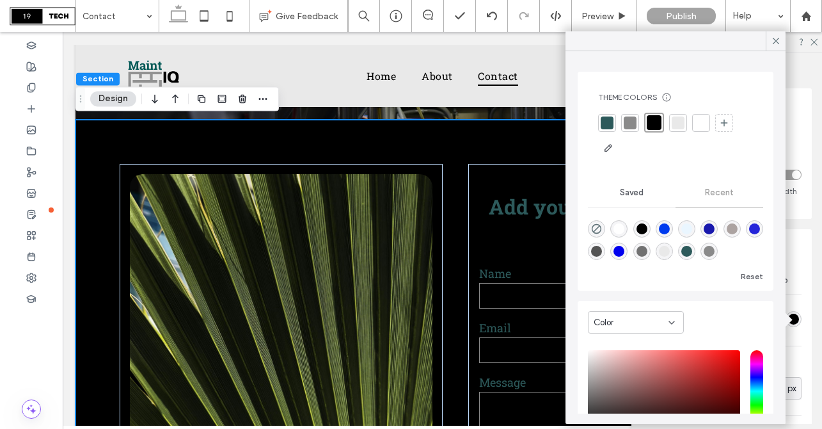
click at [704, 119] on div at bounding box center [701, 122] width 13 height 13
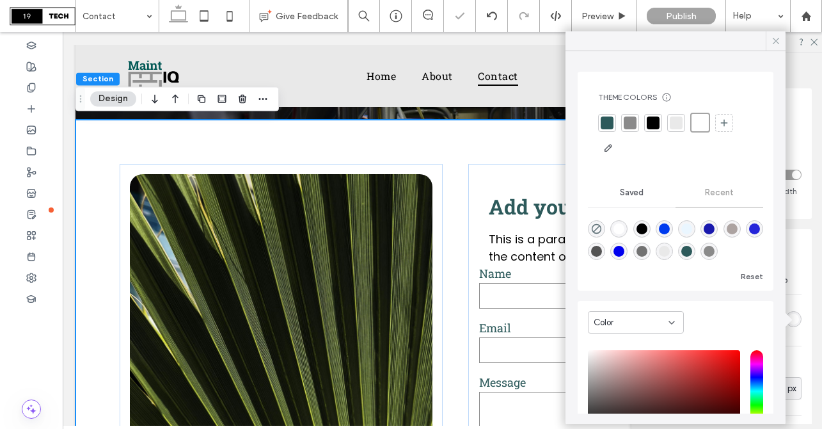
click at [777, 42] on use at bounding box center [776, 41] width 6 height 6
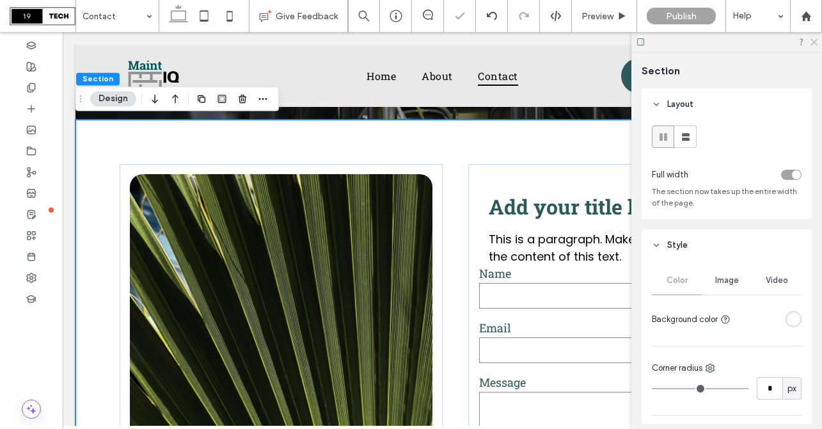
click at [813, 39] on icon at bounding box center [813, 41] width 8 height 8
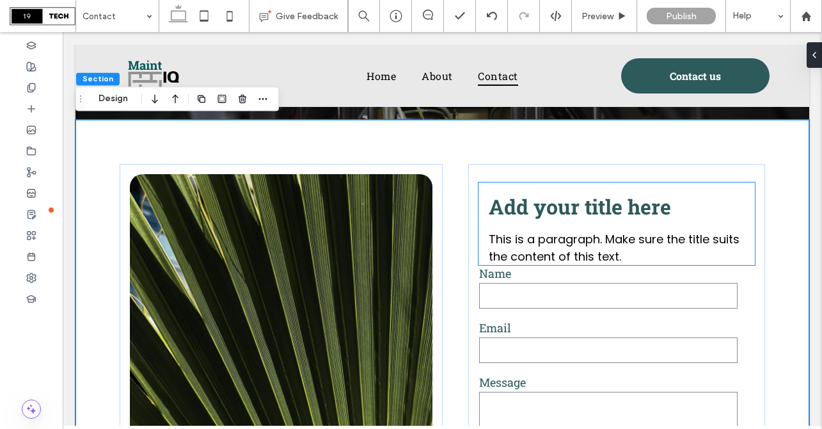
click at [621, 205] on span "Add your title here" at bounding box center [580, 207] width 182 height 28
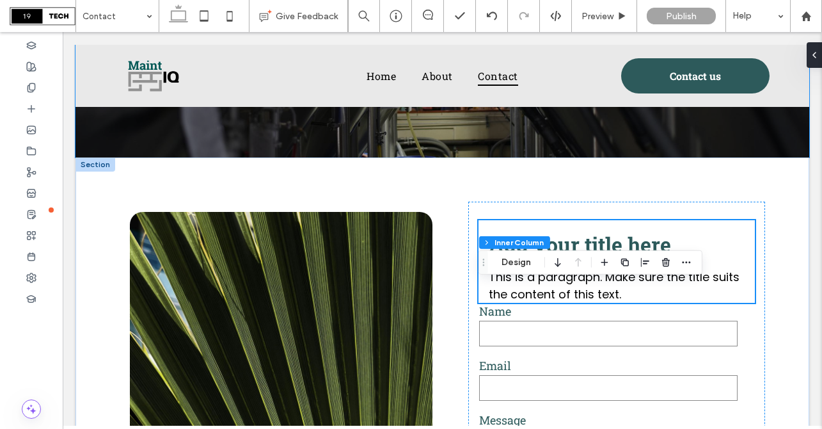
scroll to position [254, 0]
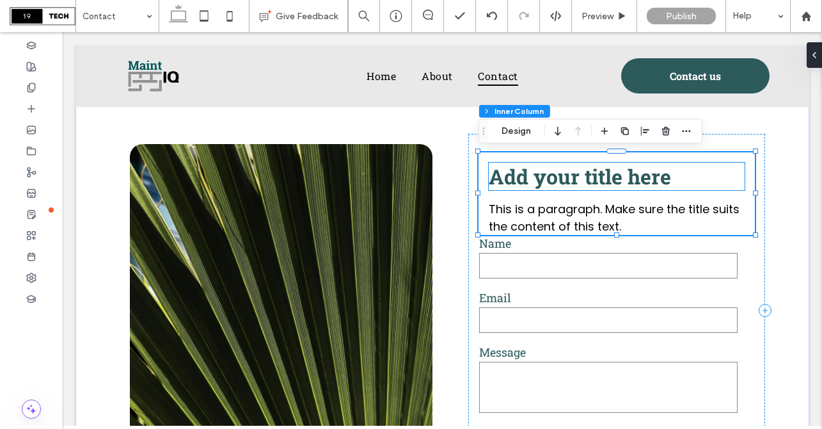
click at [608, 179] on span "Add your title here" at bounding box center [580, 177] width 182 height 28
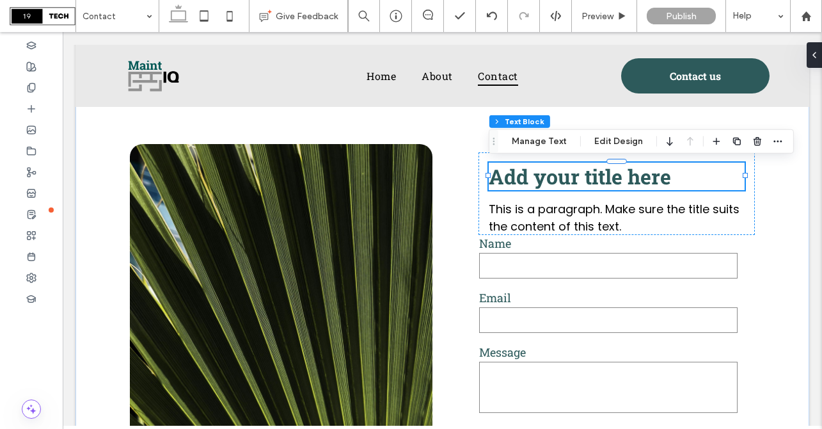
click at [608, 179] on span "Add your title here" at bounding box center [580, 177] width 182 height 28
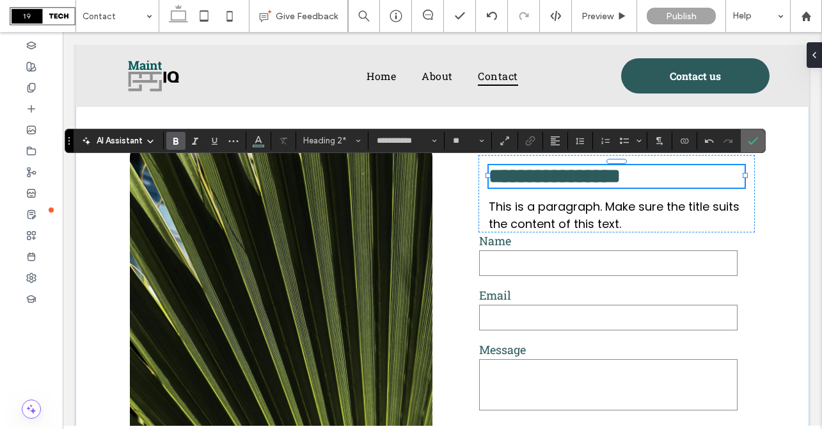
click at [757, 132] on span "Confirm" at bounding box center [753, 141] width 10 height 22
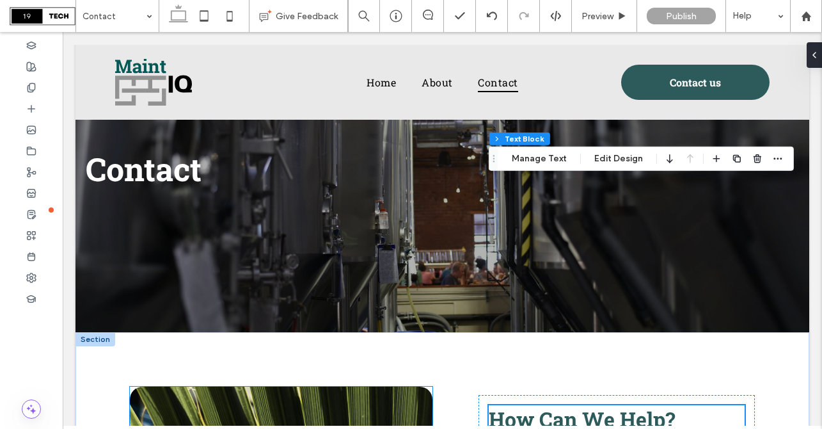
scroll to position [0, 0]
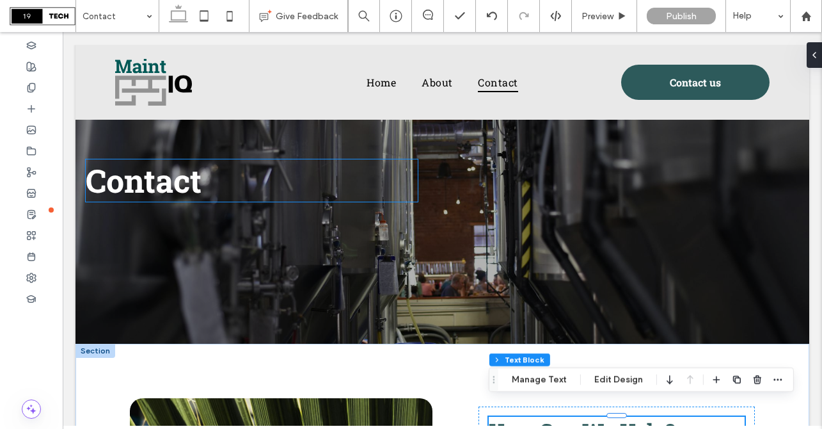
click at [180, 192] on span "Contact" at bounding box center [144, 180] width 116 height 42
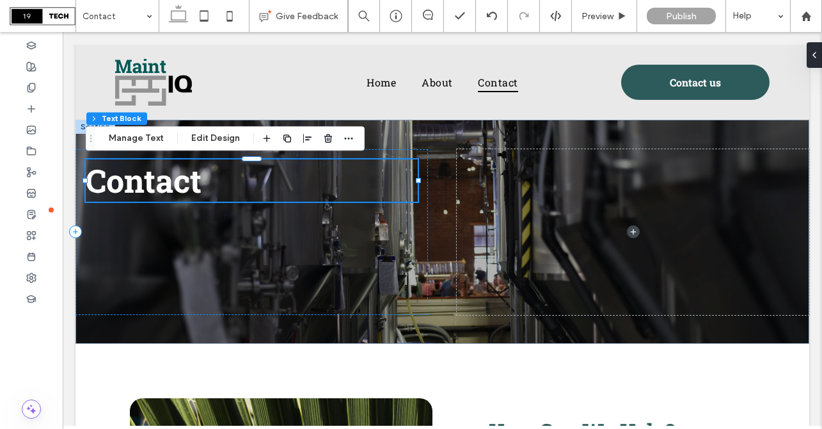
click at [154, 186] on span "Contact" at bounding box center [144, 180] width 116 height 42
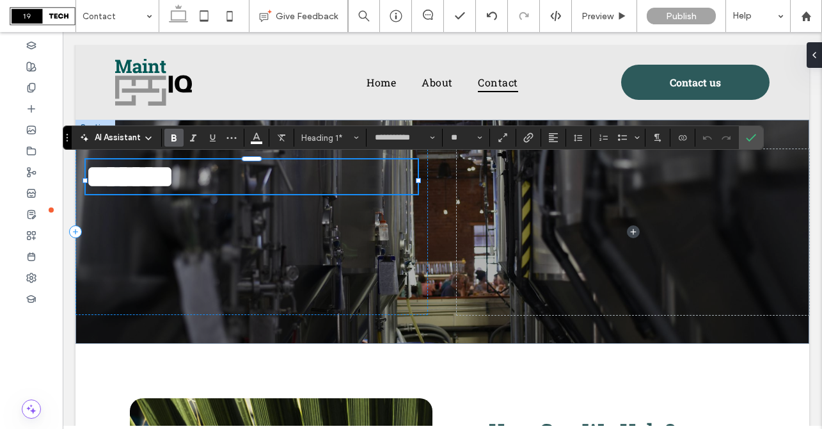
type input "**"
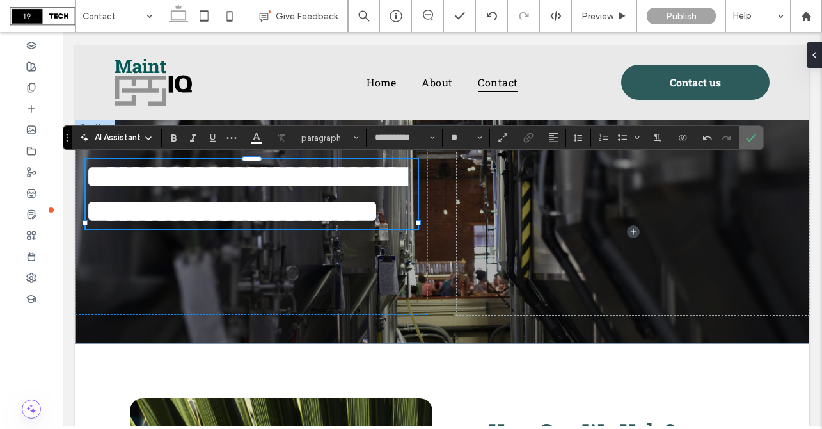
click at [749, 139] on use "Confirm" at bounding box center [752, 138] width 10 height 8
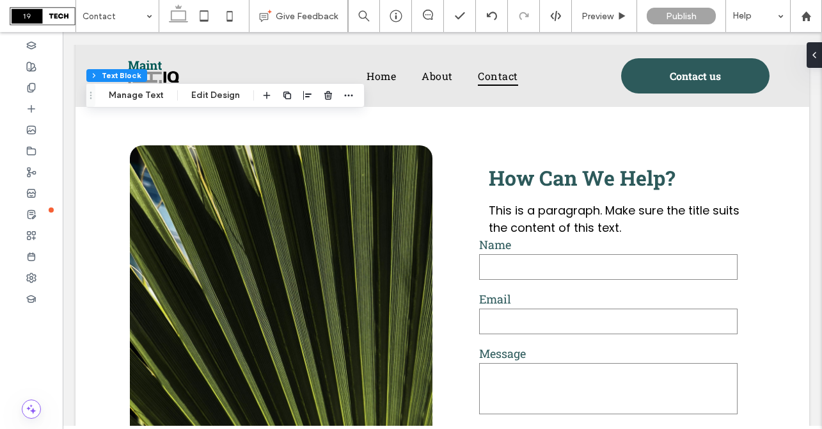
scroll to position [245, 0]
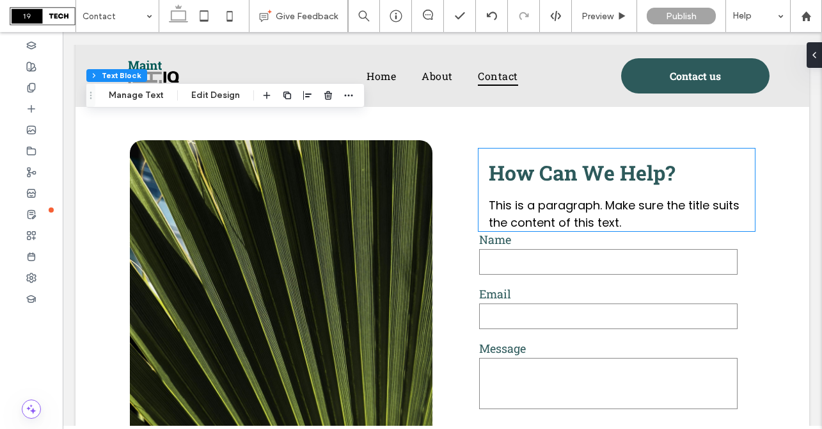
click at [596, 184] on span "How Can We Help?" at bounding box center [582, 173] width 186 height 28
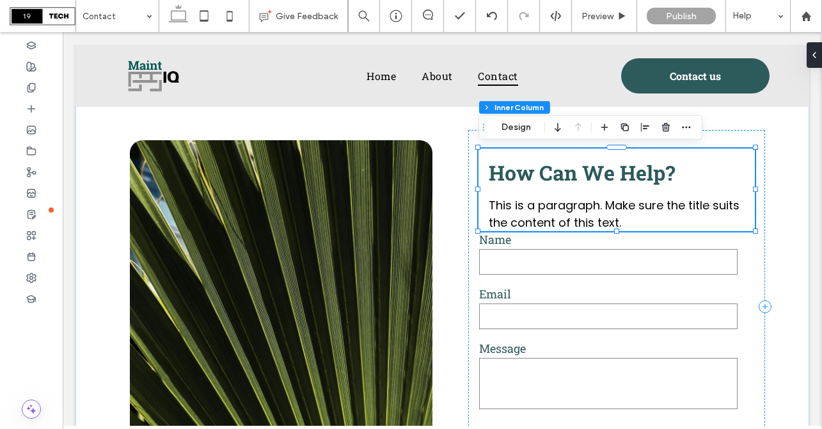
click at [598, 173] on span "How Can We Help?" at bounding box center [582, 173] width 186 height 28
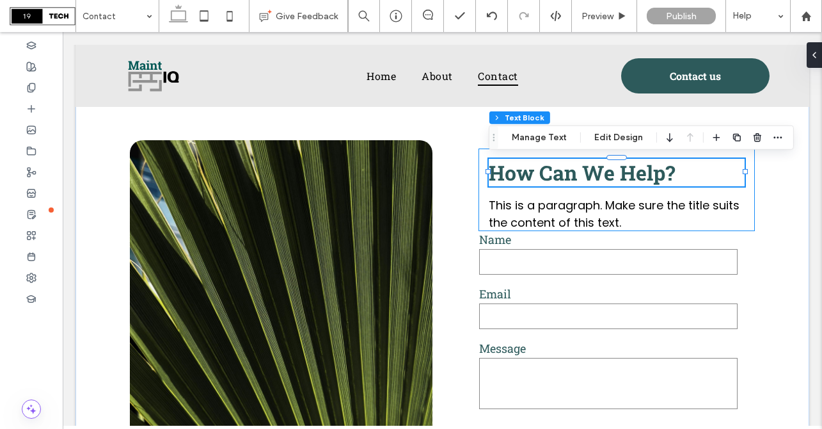
click at [598, 173] on span "How Can We Help?" at bounding box center [582, 173] width 186 height 28
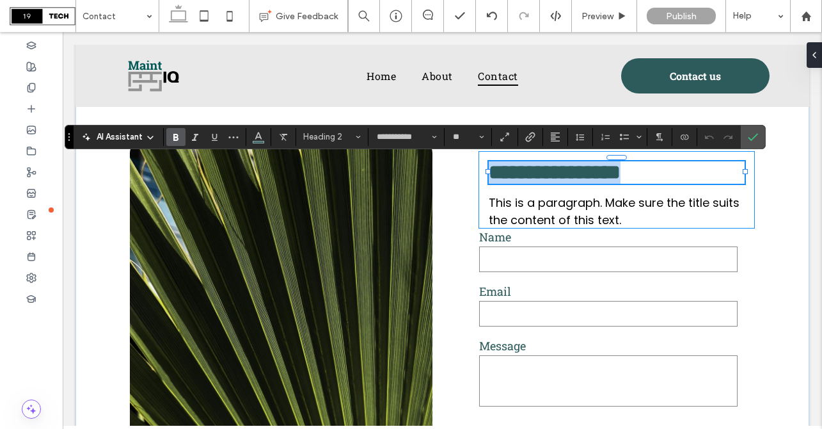
drag, startPoint x: 677, startPoint y: 174, endPoint x: 496, endPoint y: 172, distance: 181.1
click at [496, 172] on h2 "**********" at bounding box center [617, 172] width 256 height 22
type input "**"
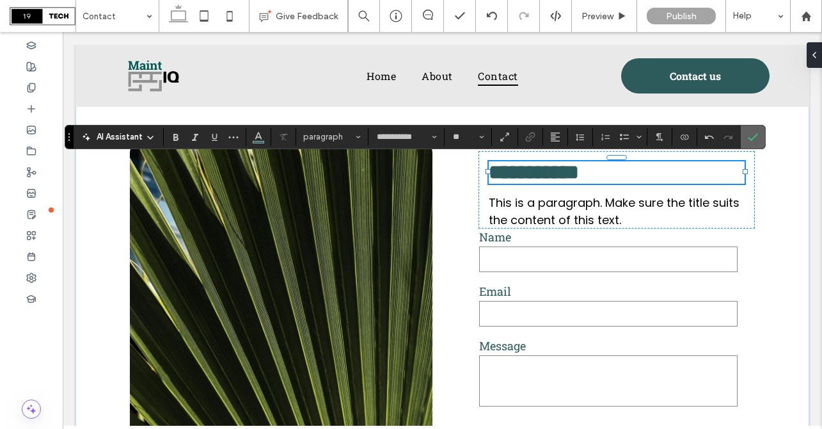
click at [747, 145] on label "Confirm" at bounding box center [753, 136] width 19 height 23
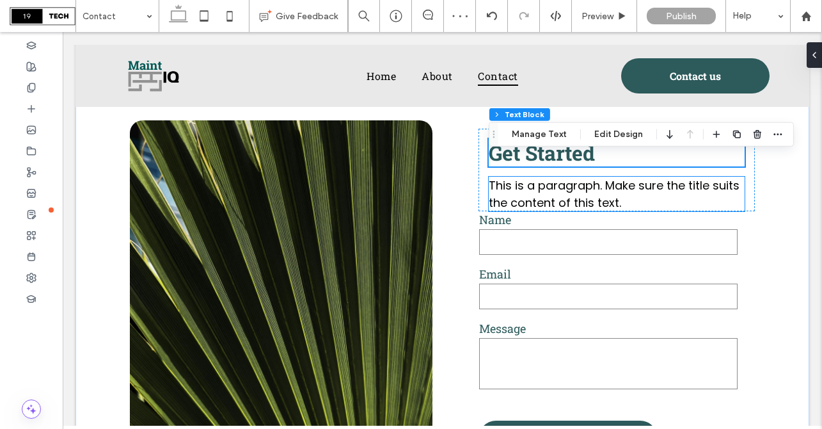
scroll to position [279, 0]
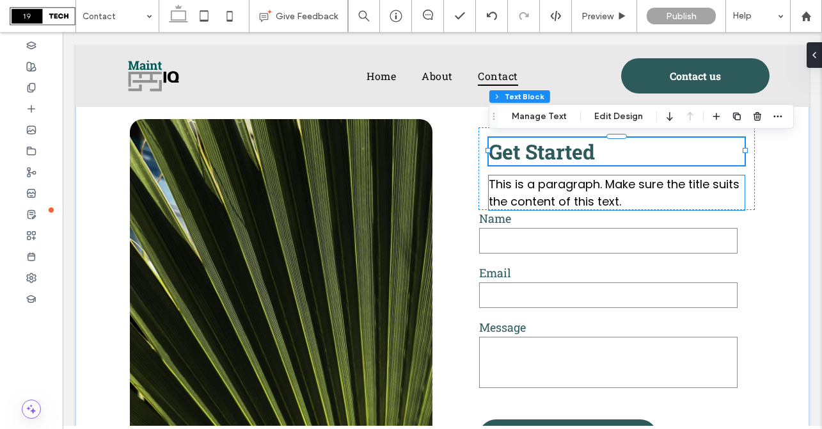
click at [541, 192] on p "This is a paragraph. Make sure the title suits the content of this text." at bounding box center [617, 192] width 256 height 35
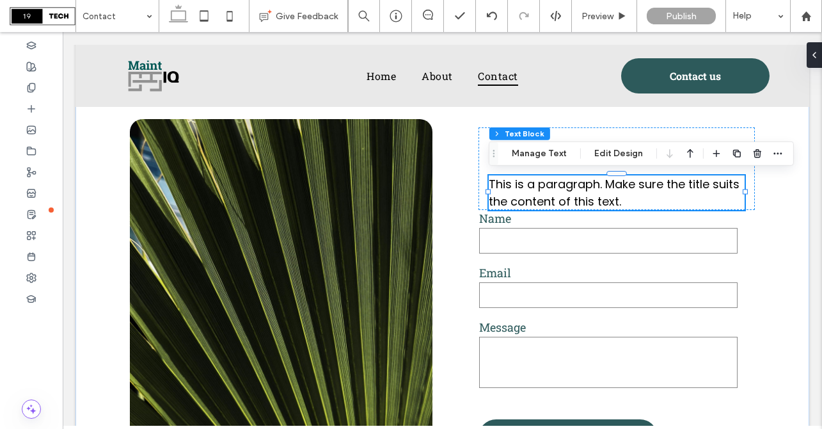
click at [541, 192] on p "This is a paragraph. Make sure the title suits the content of this text." at bounding box center [617, 192] width 256 height 35
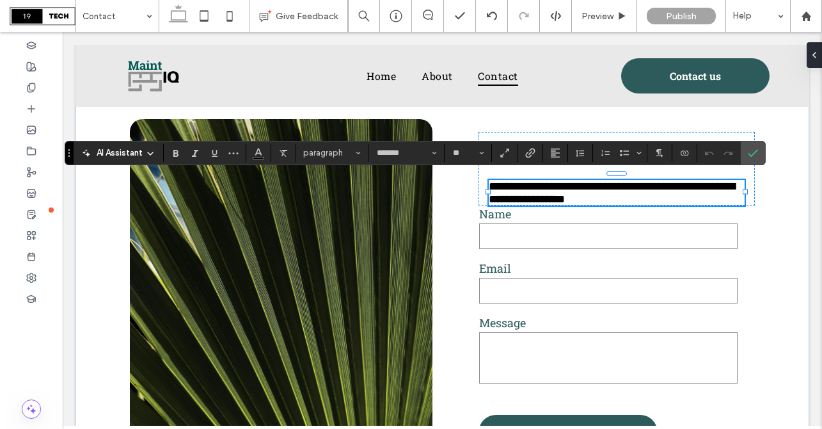
type input "**********"
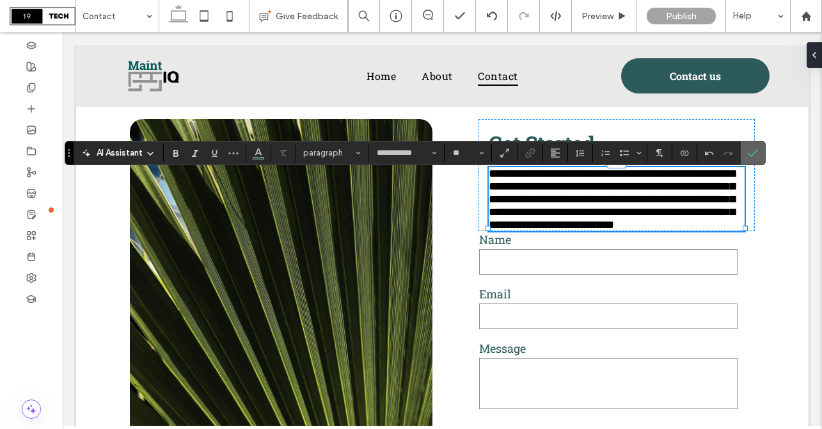
click at [757, 148] on icon "Confirm" at bounding box center [753, 153] width 10 height 10
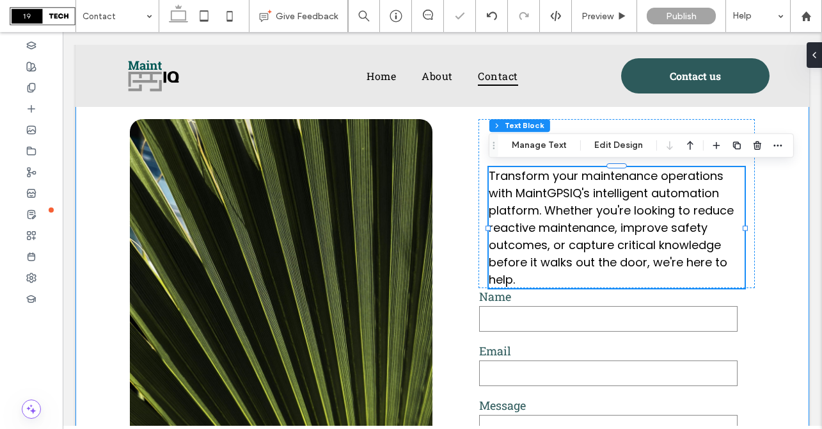
click at [794, 182] on div "**********" at bounding box center [443, 321] width 734 height 512
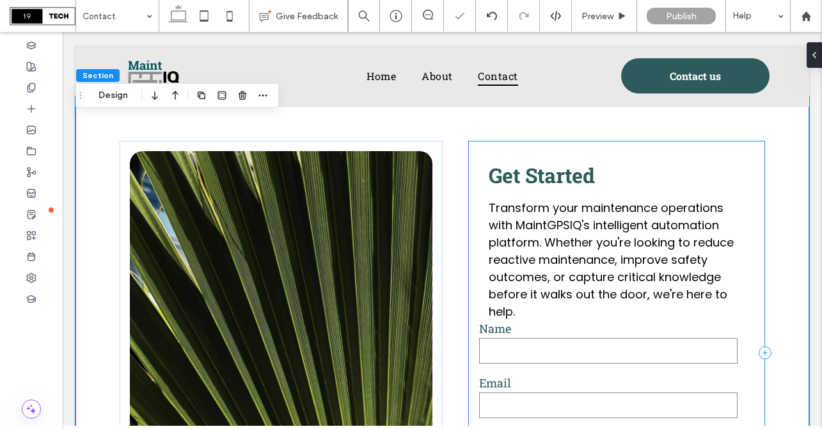
scroll to position [241, 0]
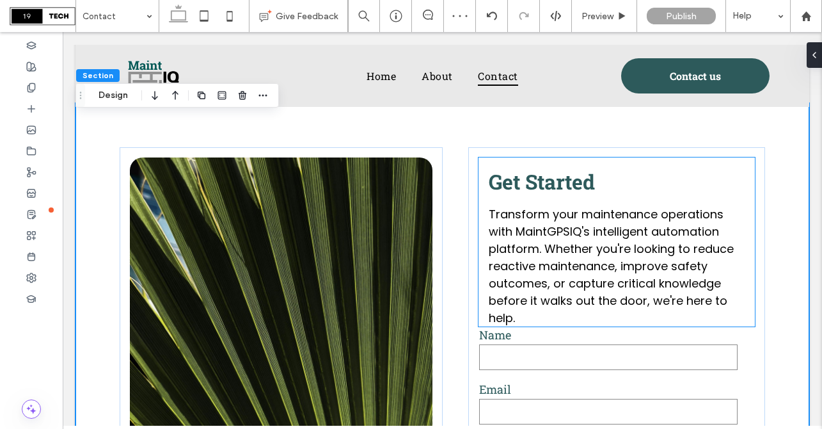
click at [604, 262] on span "Transform your maintenance operations with MaintGPSIQ's intelligent automation …" at bounding box center [611, 266] width 245 height 120
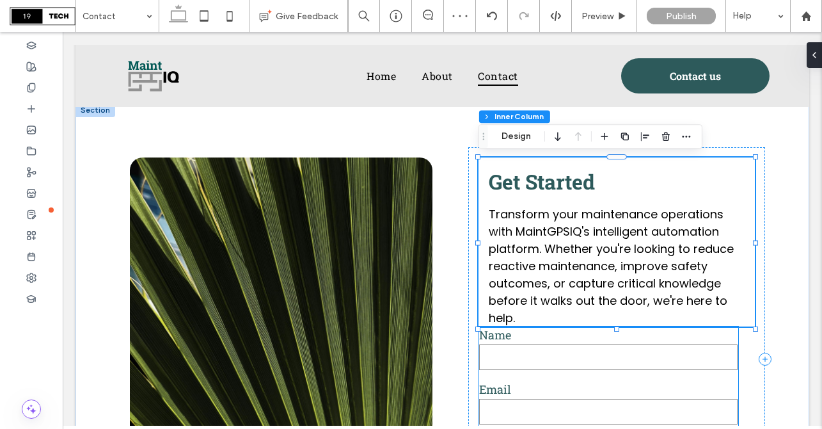
click at [566, 342] on label "Name" at bounding box center [608, 334] width 259 height 15
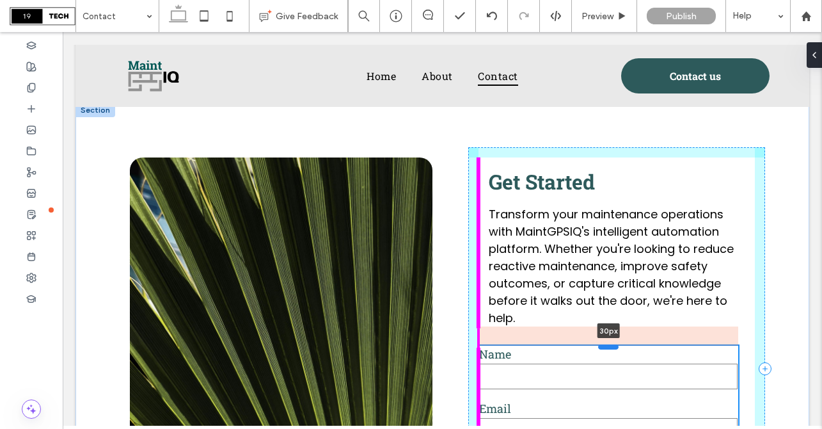
drag, startPoint x: 607, startPoint y: 328, endPoint x: 607, endPoint y: 349, distance: 20.5
click at [607, 349] on div at bounding box center [608, 346] width 20 height 5
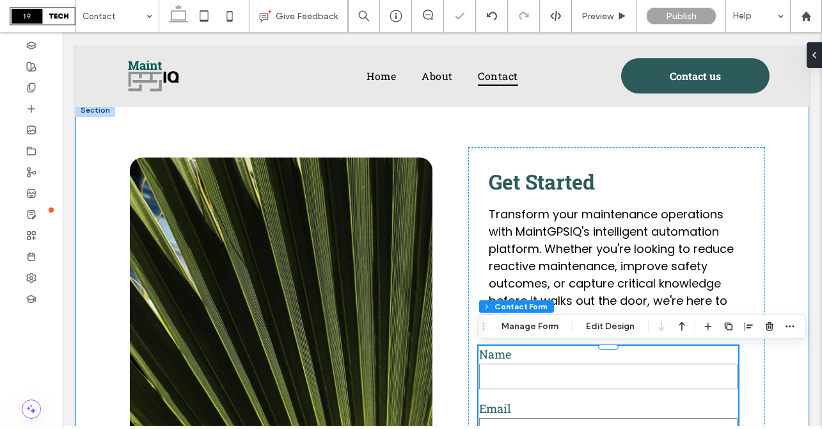
click at [779, 211] on div "**********" at bounding box center [443, 368] width 734 height 531
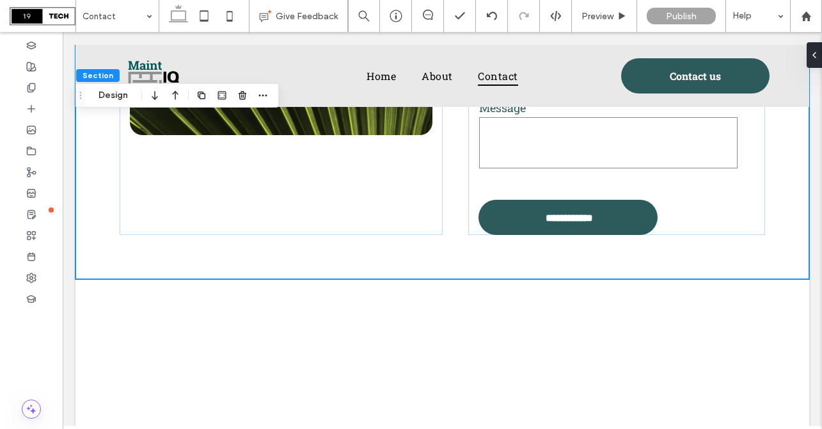
scroll to position [598, 0]
